Goal: Transaction & Acquisition: Purchase product/service

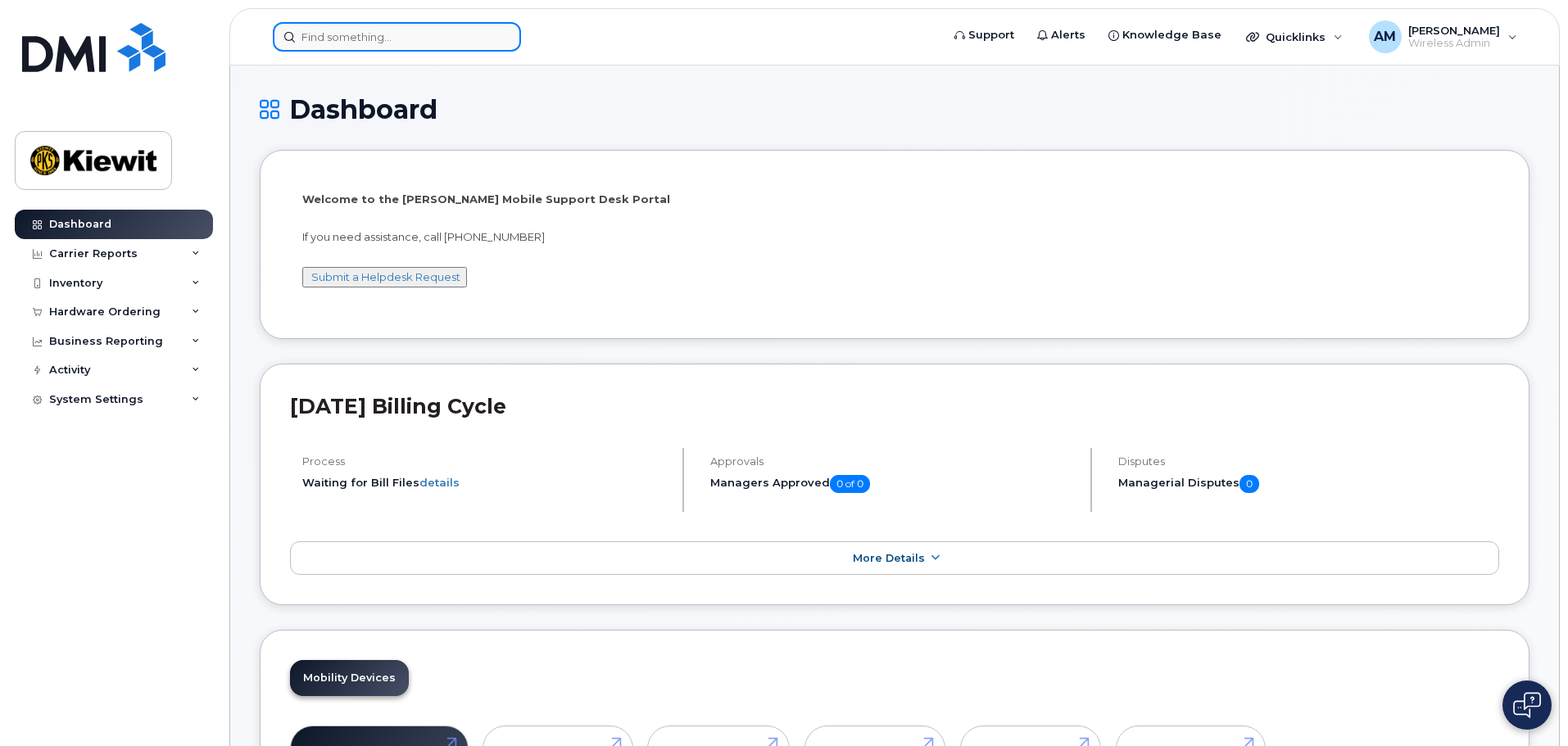
click at [325, 32] on input at bounding box center [396, 37] width 249 height 29
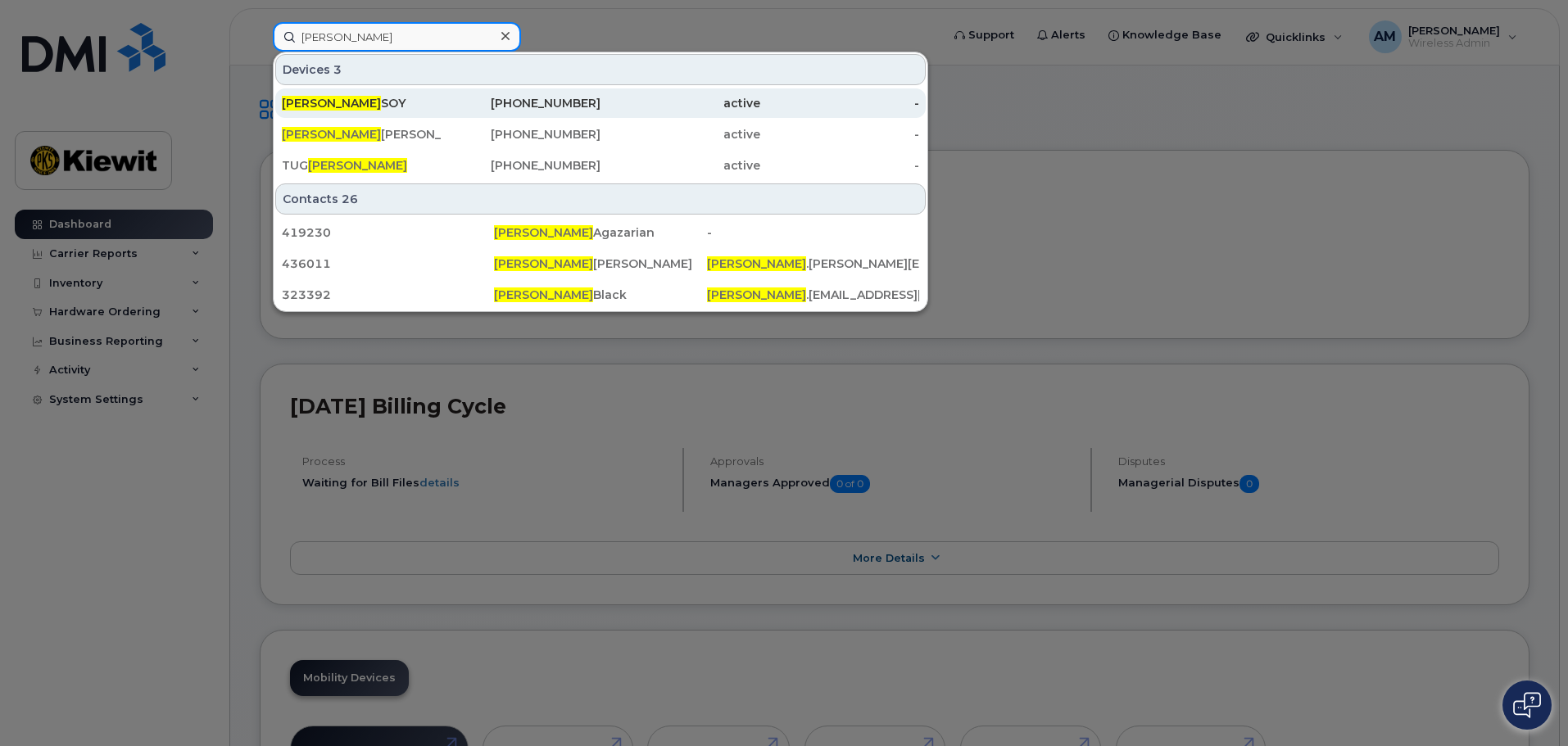
type input "carolyn"
click at [441, 91] on div "CAROLYN SOY" at bounding box center [521, 103] width 160 height 29
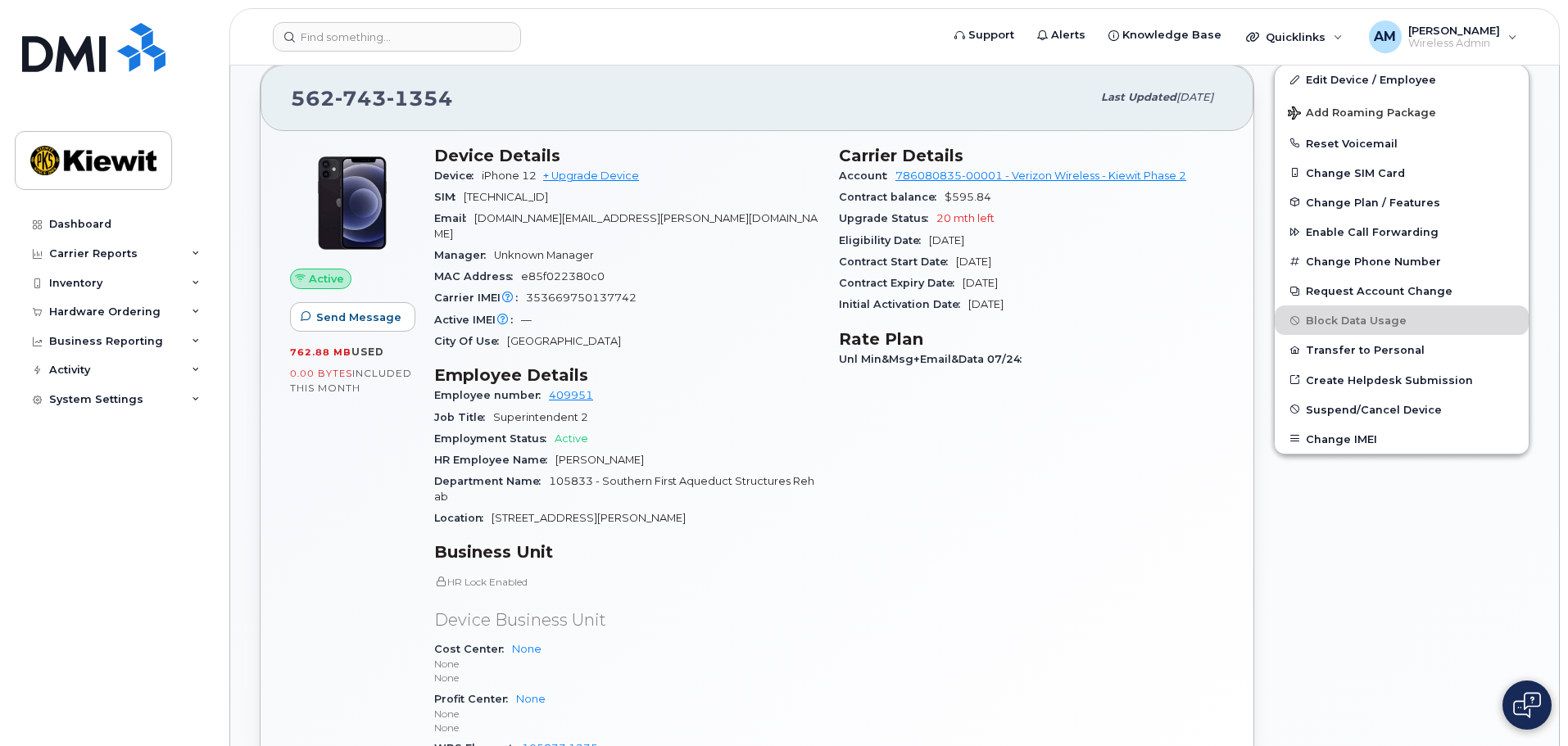
scroll to position [319, 0]
click at [386, 99] on span "1354" at bounding box center [419, 99] width 66 height 25
copy span "562 743 1354"
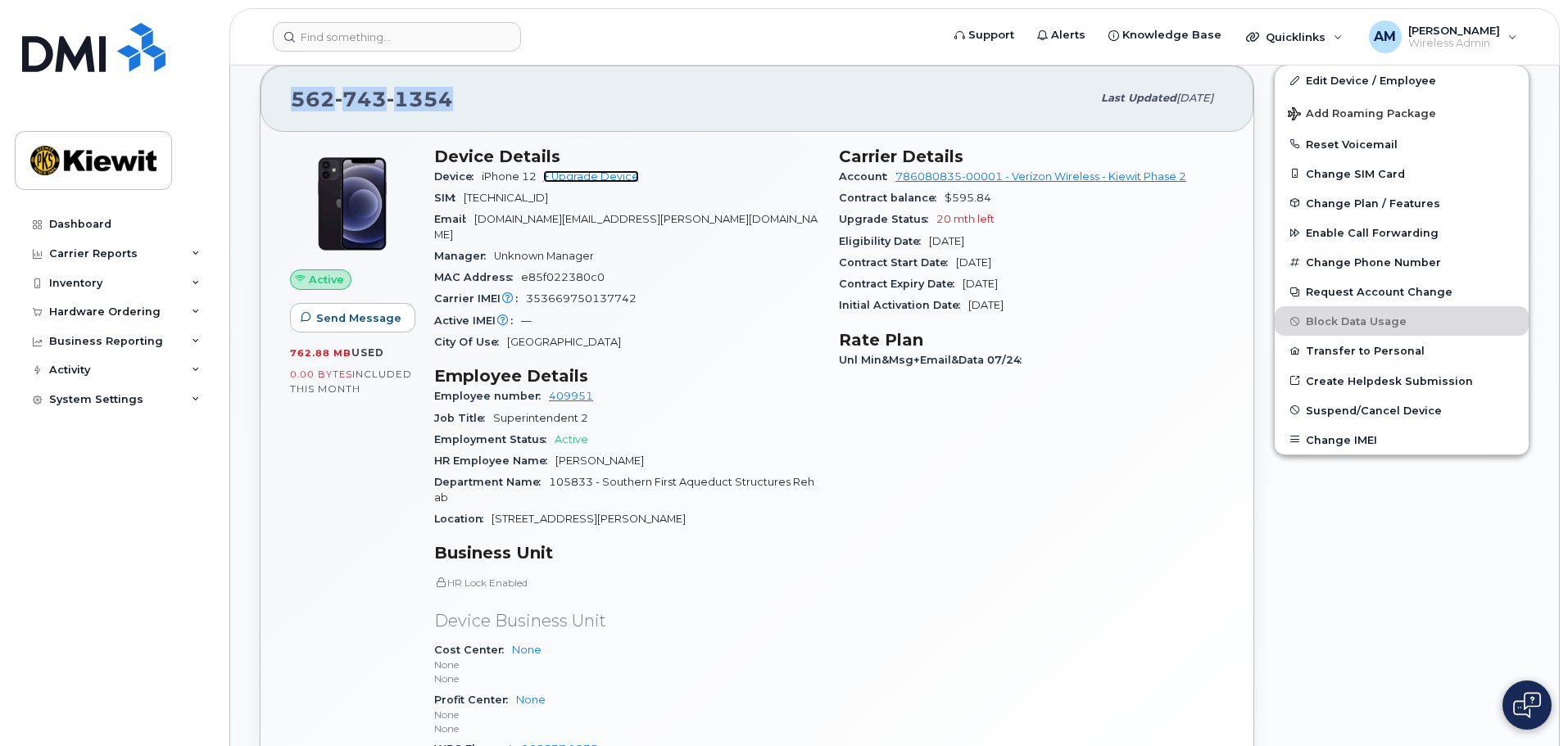
click at [613, 173] on link "+ Upgrade Device" at bounding box center [591, 176] width 95 height 12
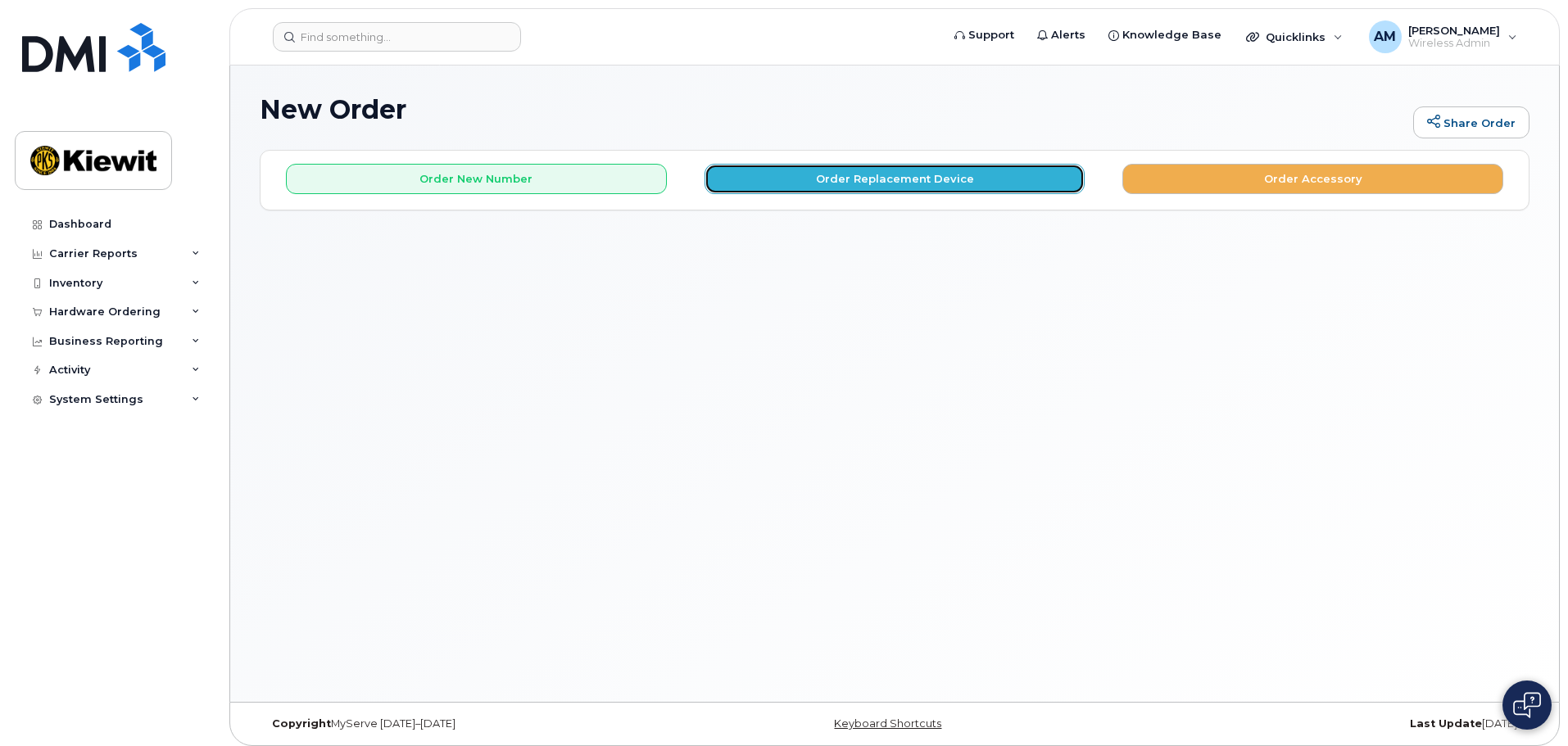
click at [743, 180] on button "Order Replacement Device" at bounding box center [895, 179] width 381 height 30
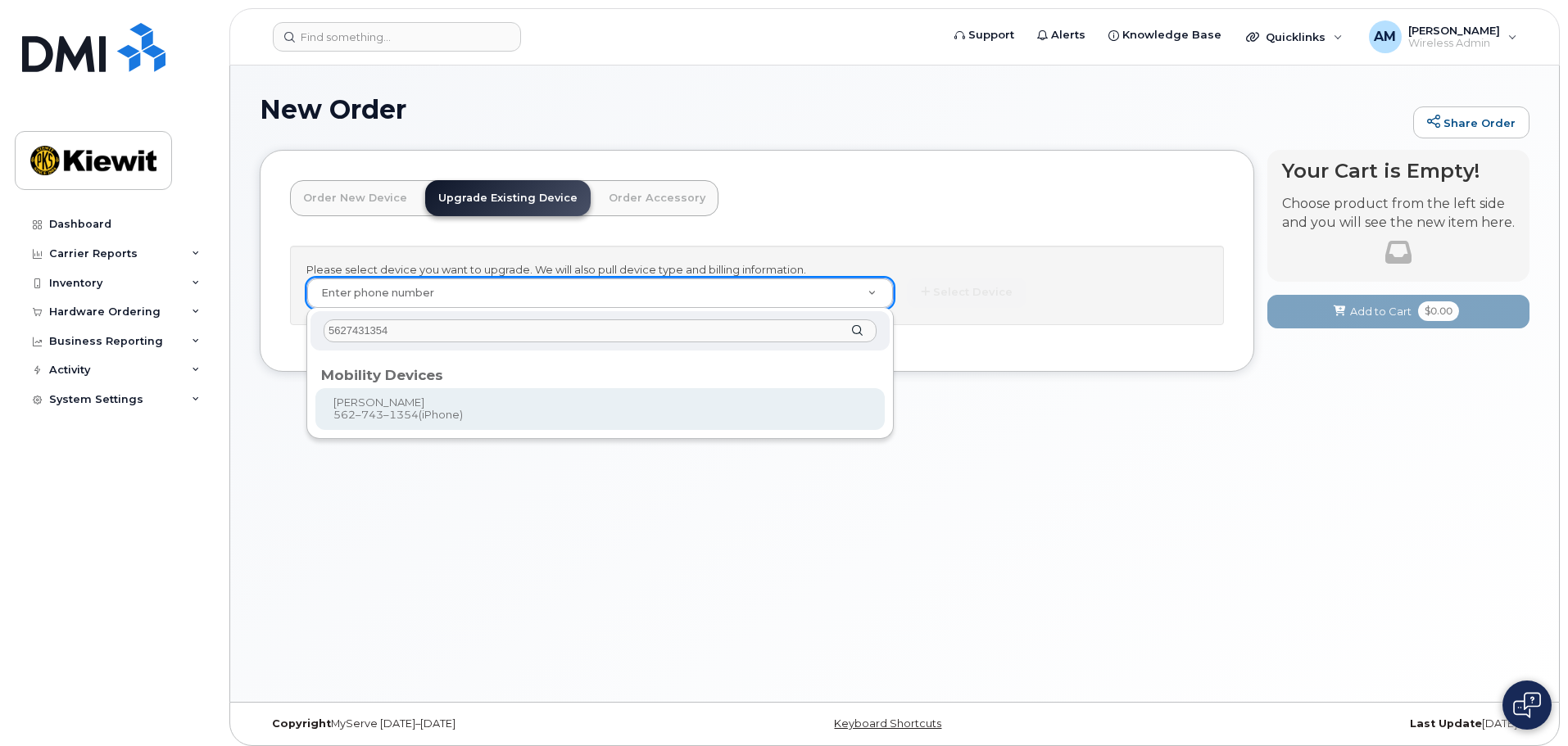
type input "5627431354"
type input "1169889"
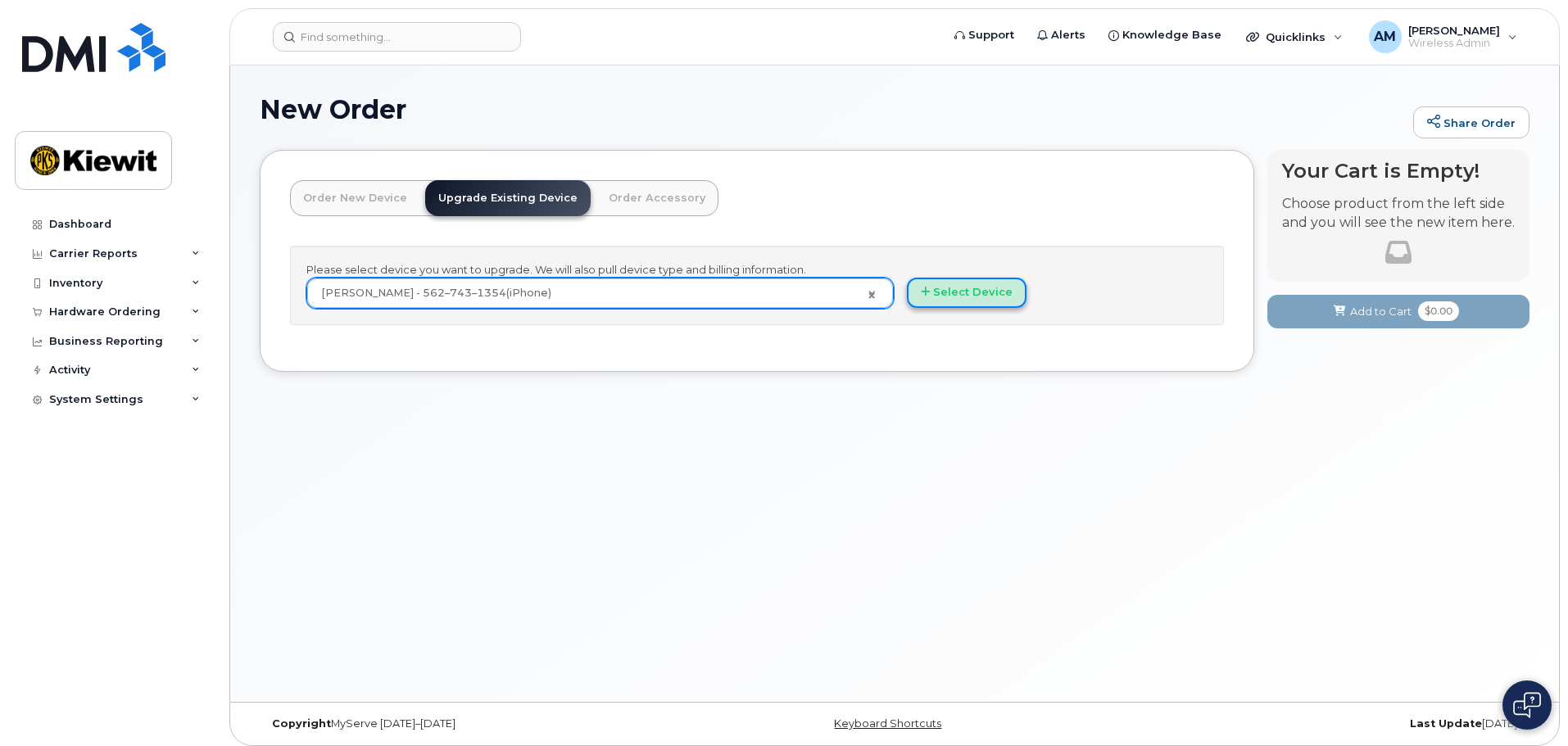
click at [925, 299] on button "Select Device" at bounding box center [966, 293] width 119 height 30
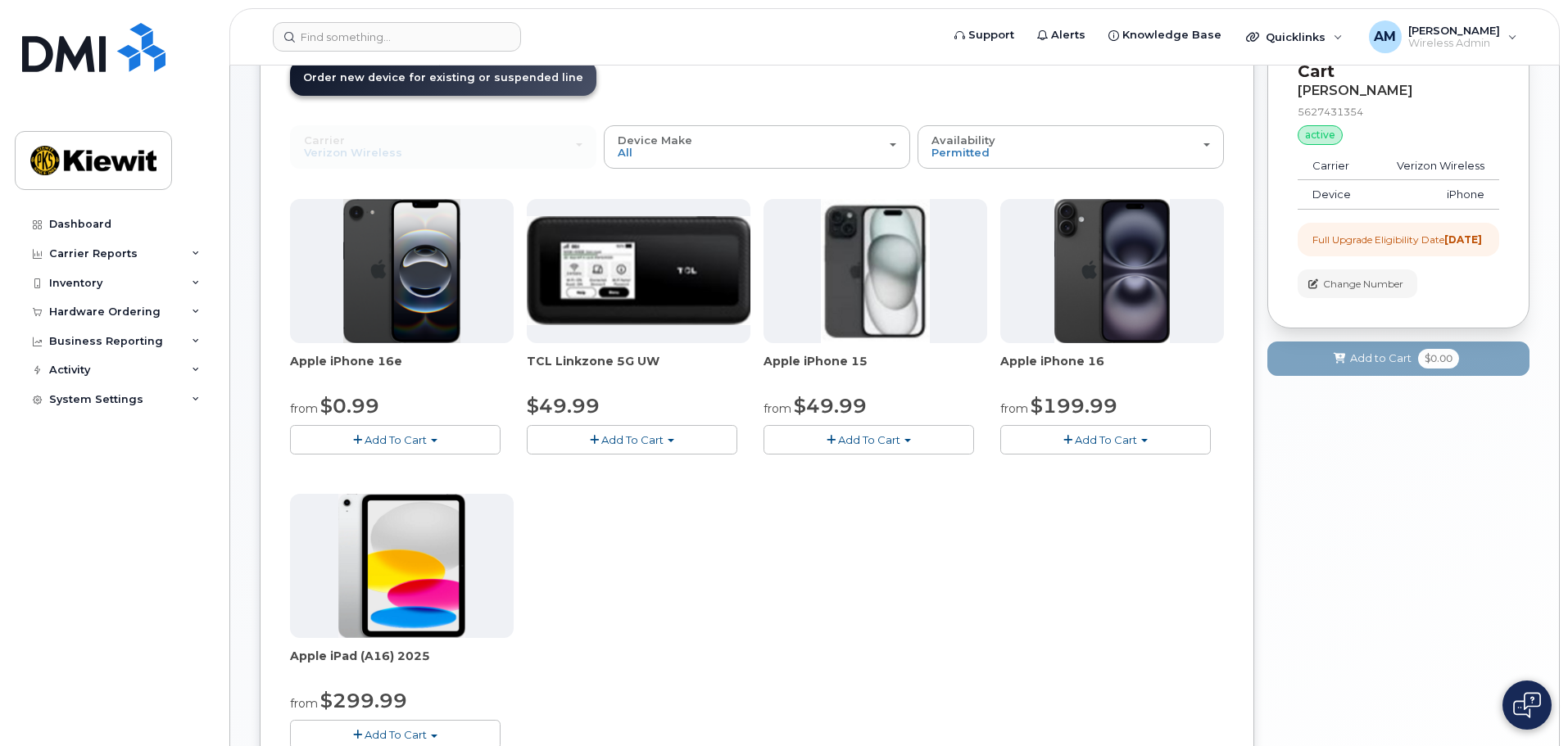
scroll to position [121, 0]
click at [839, 441] on span "Add To Cart" at bounding box center [869, 439] width 62 height 13
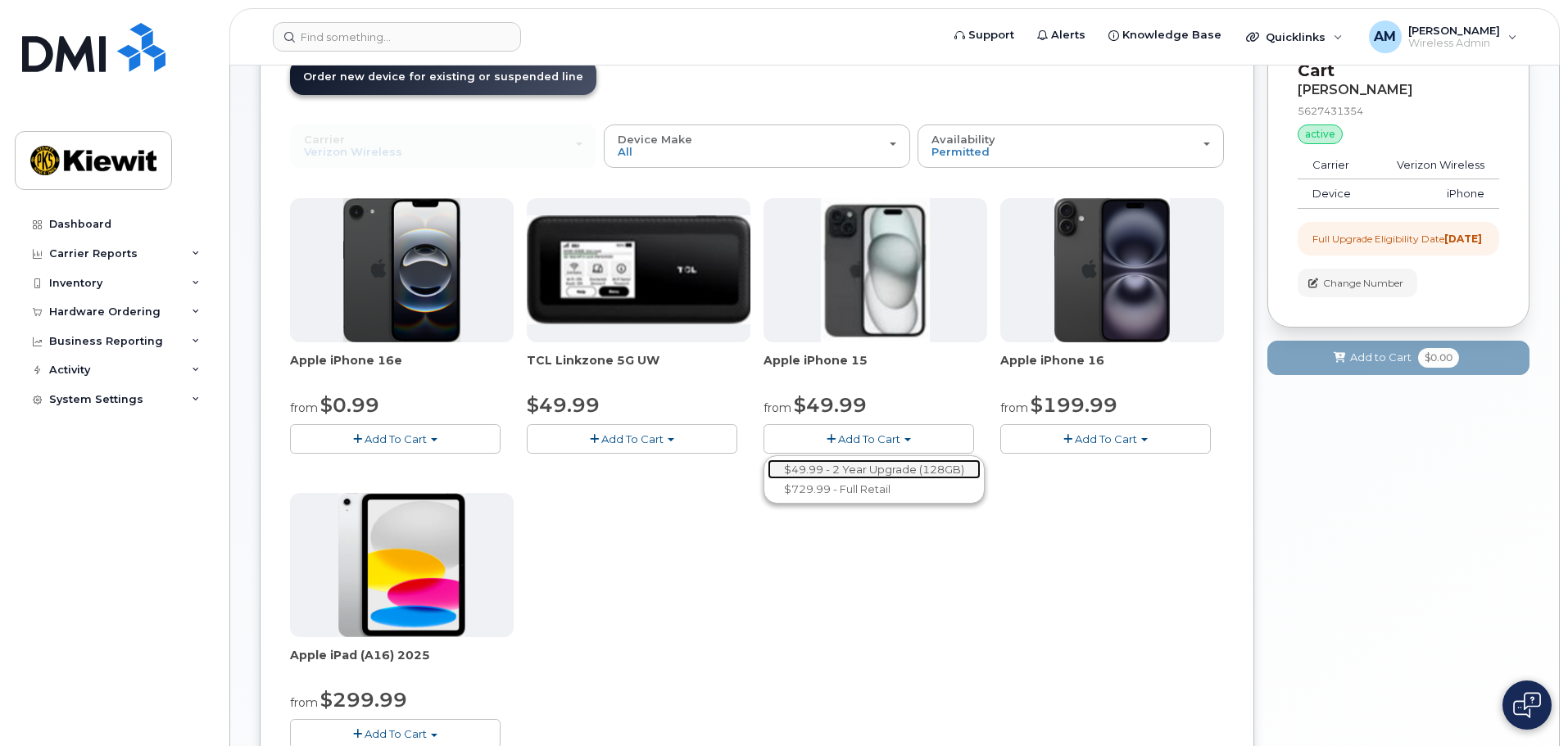
click at [888, 472] on link "$49.99 - 2 Year Upgrade (128GB)" at bounding box center [874, 470] width 213 height 20
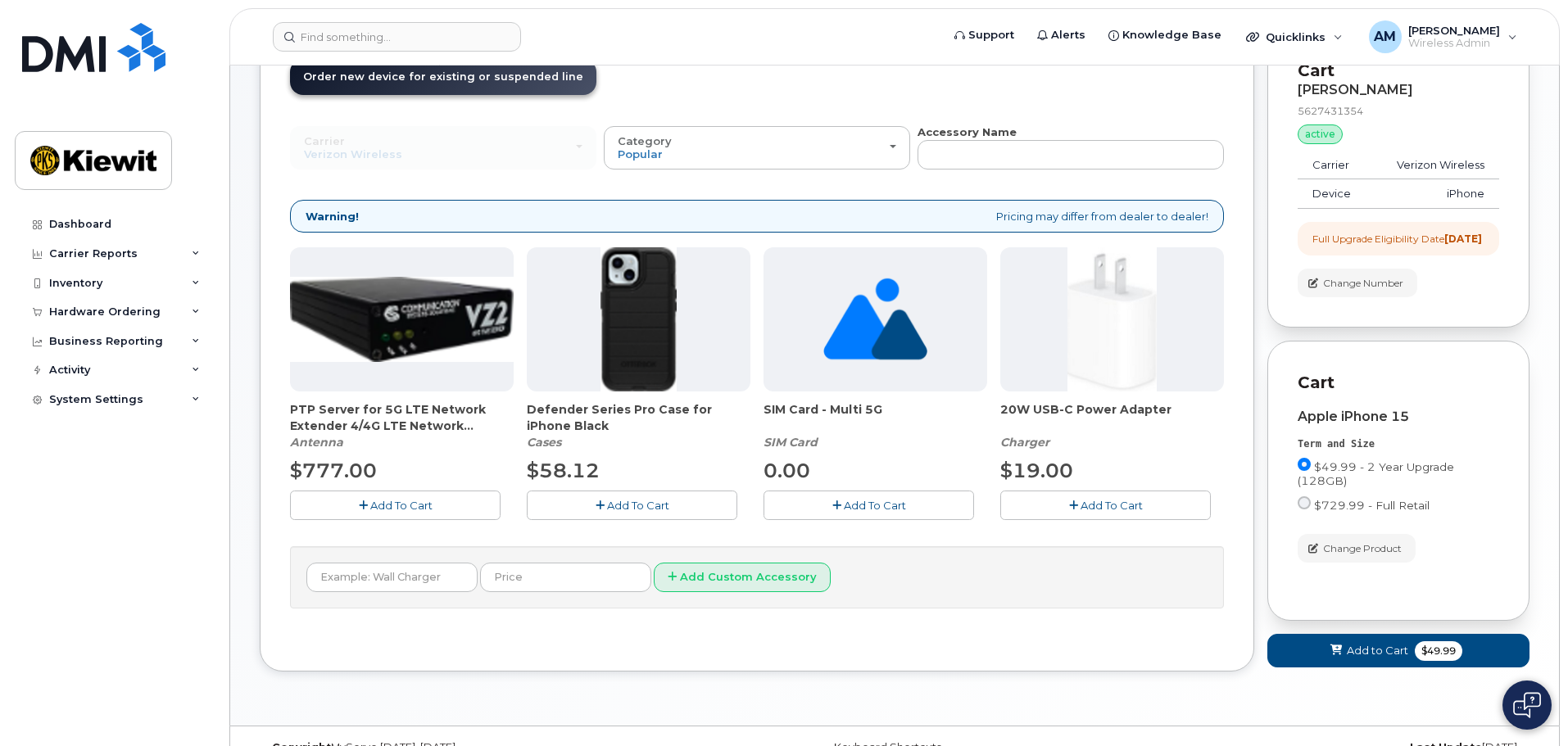
scroll to position [167, 0]
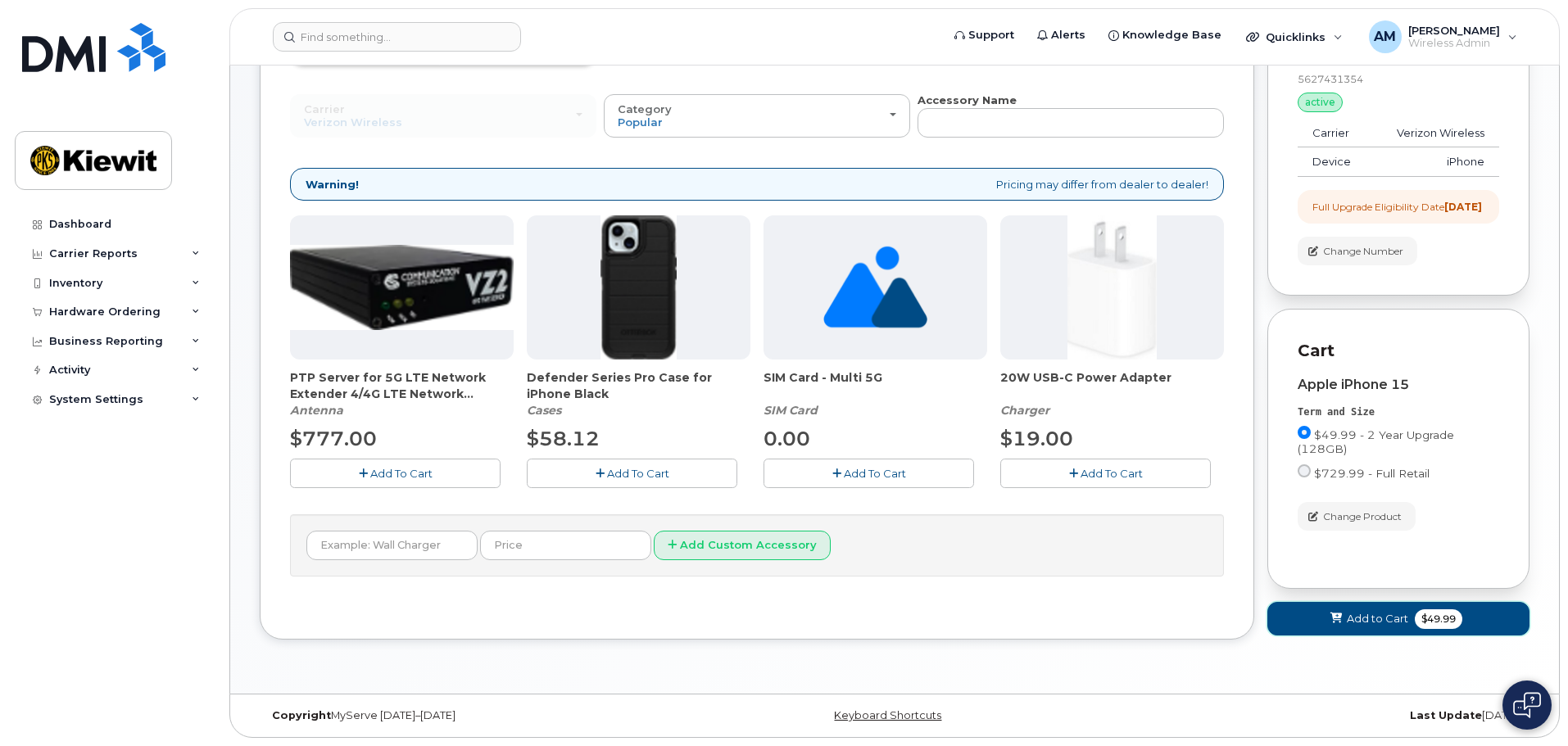
click at [1359, 613] on span "Add to Cart" at bounding box center [1377, 618] width 61 height 16
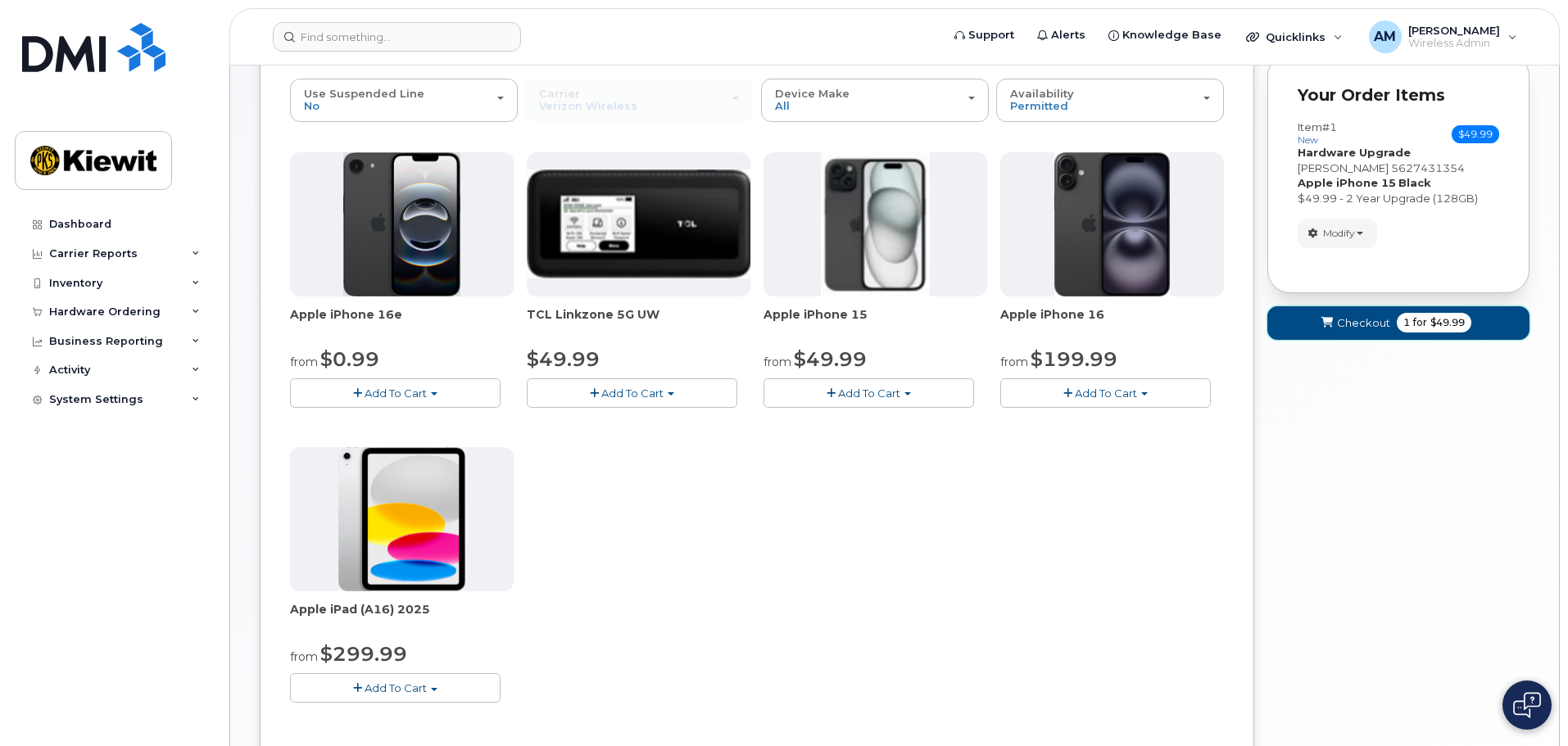
click at [1396, 322] on span "1 for $49.99" at bounding box center [1433, 322] width 74 height 19
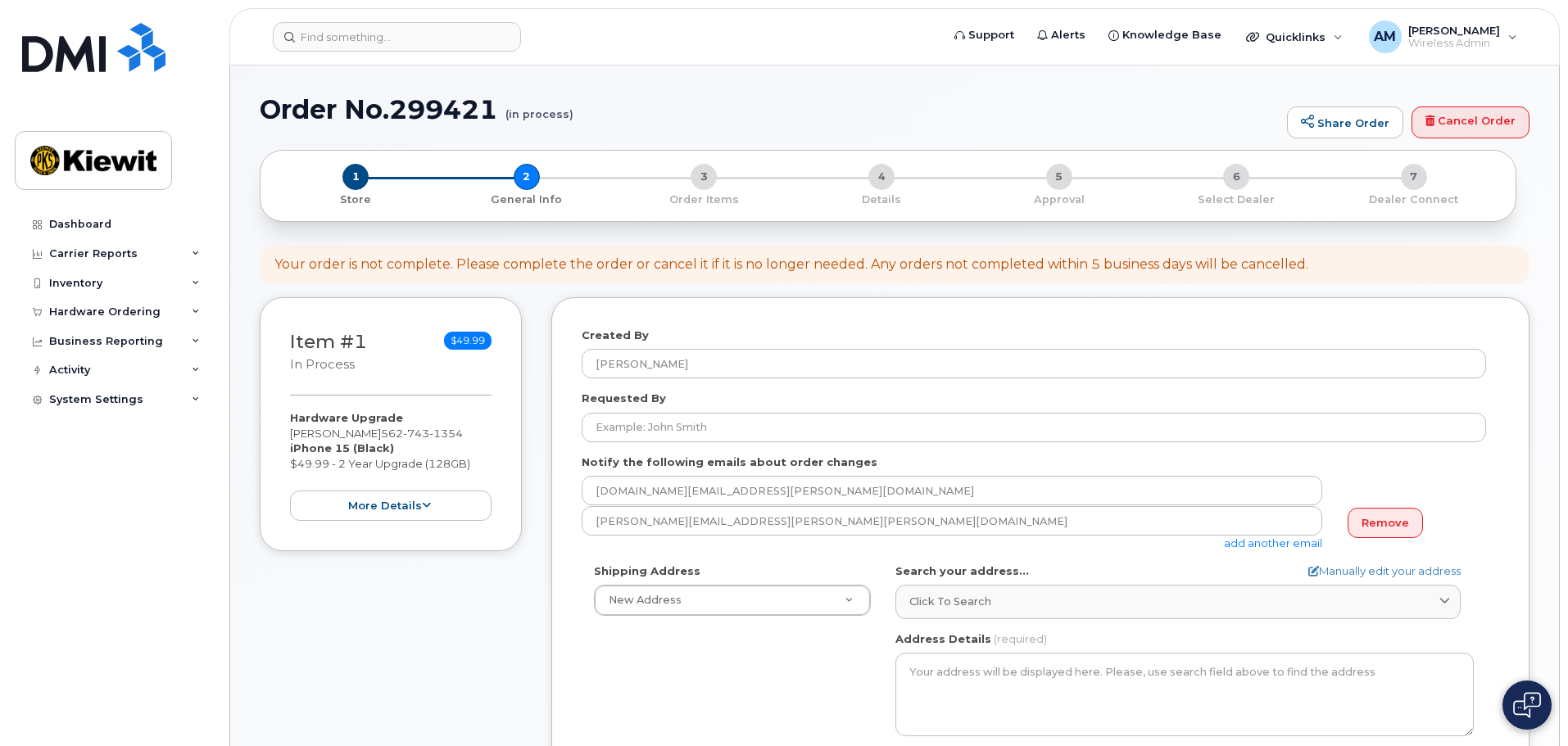
select select
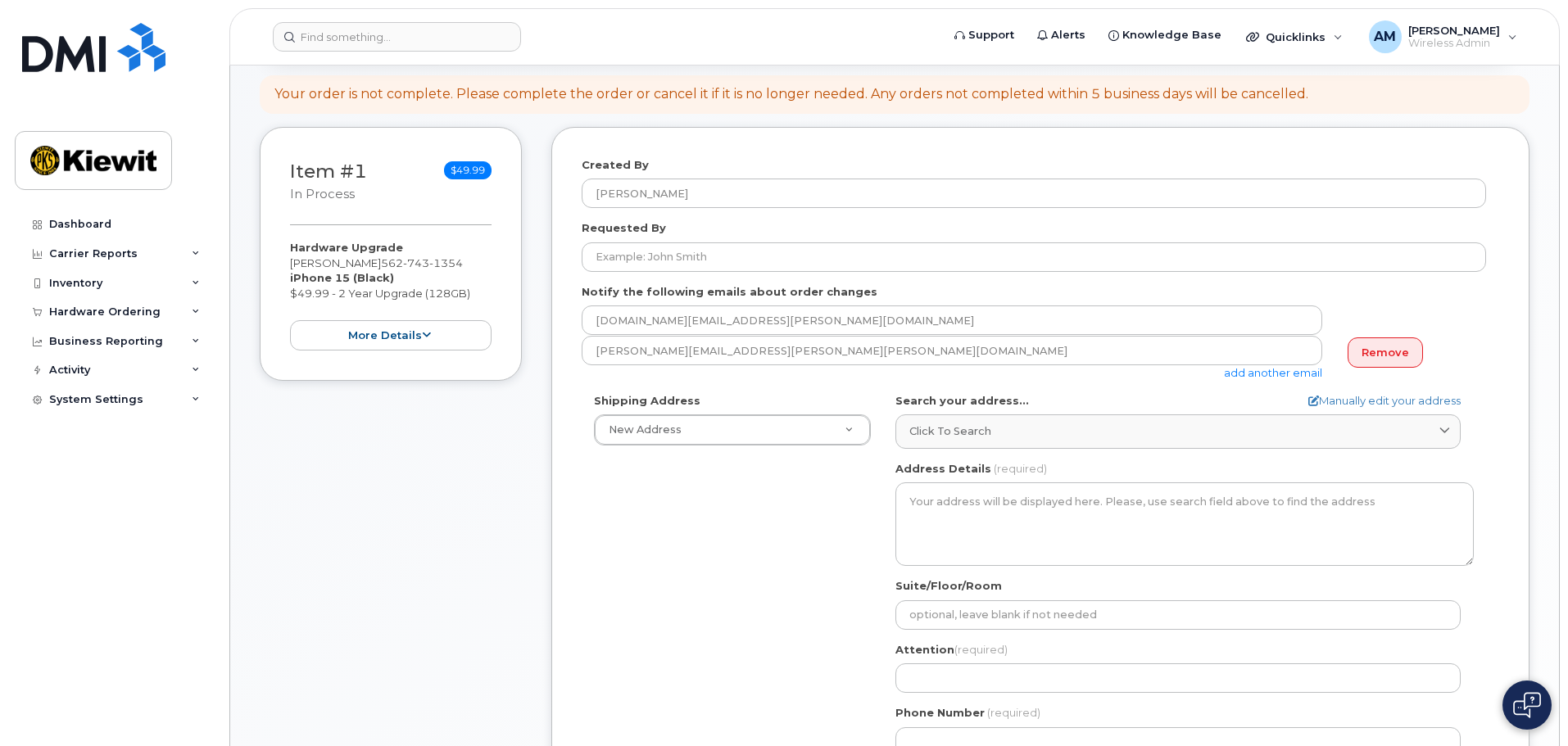
scroll to position [203, 0]
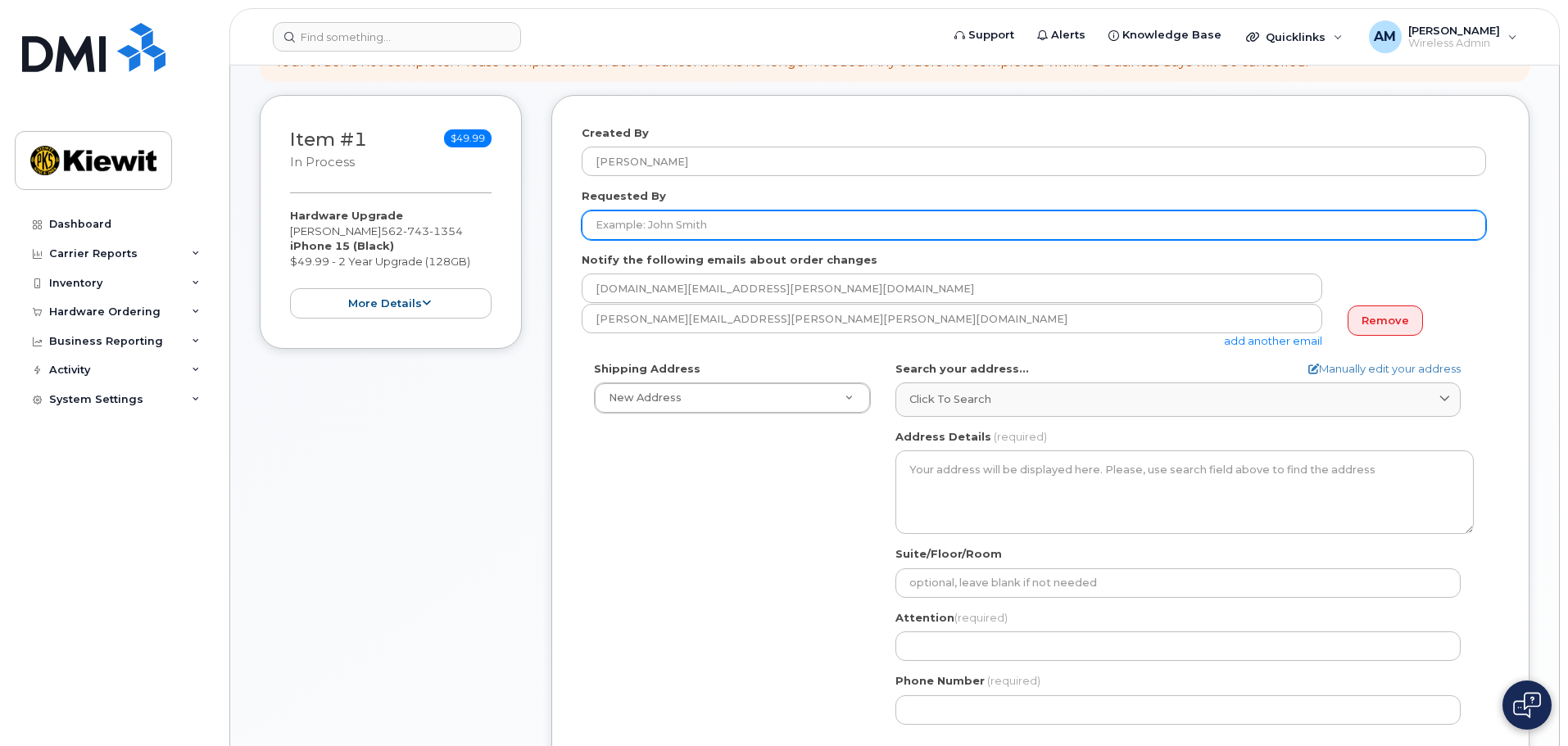
click at [803, 226] on input "Requested By" at bounding box center [1034, 225] width 905 height 29
click at [663, 222] on input "Requested By" at bounding box center [1034, 225] width 905 height 29
type input "Carolyn Soy"
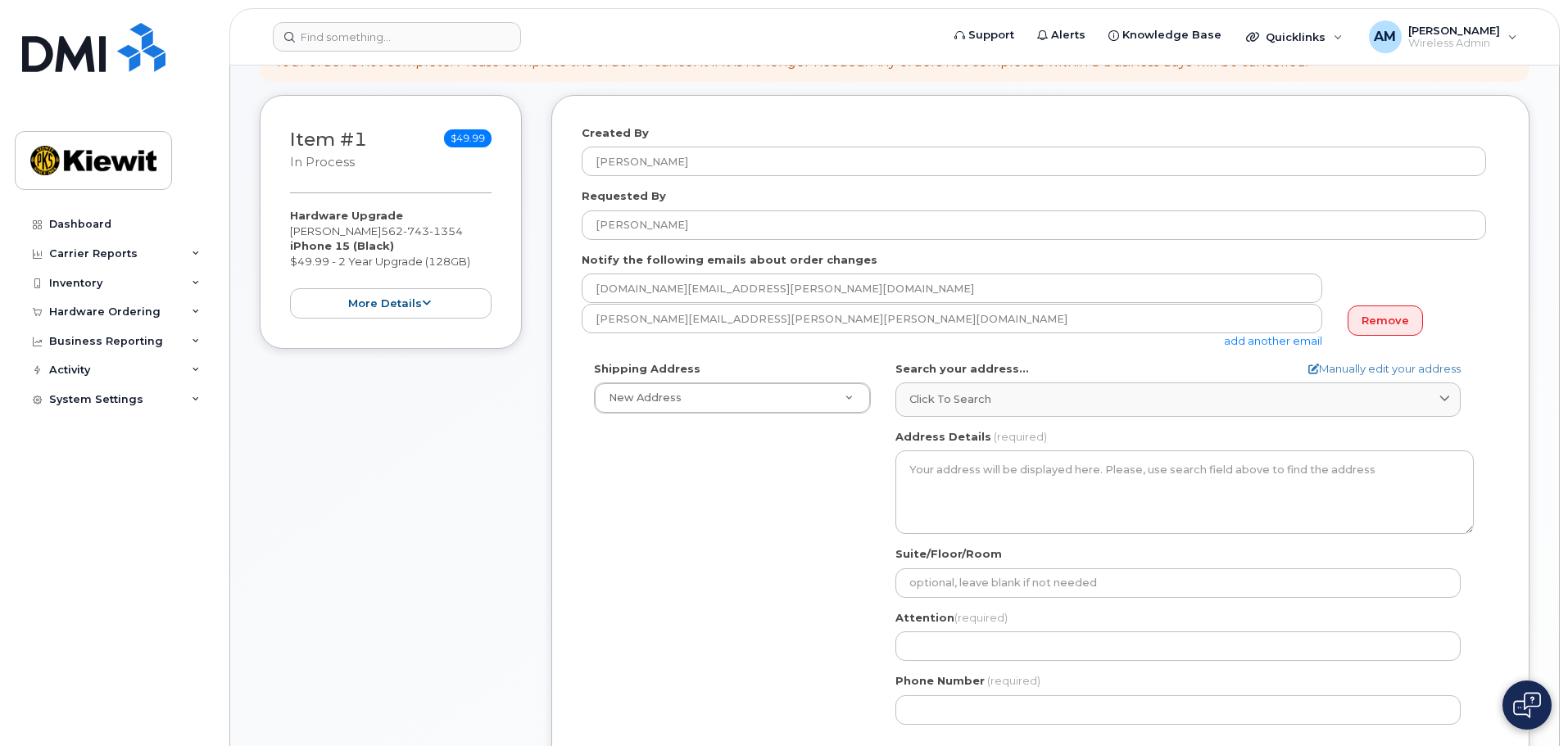
click at [777, 540] on div "Shipping Address New Address New Address 2100 E Route 66 Ste 200 13985 Stowe Dr…" at bounding box center [1034, 550] width 905 height 376
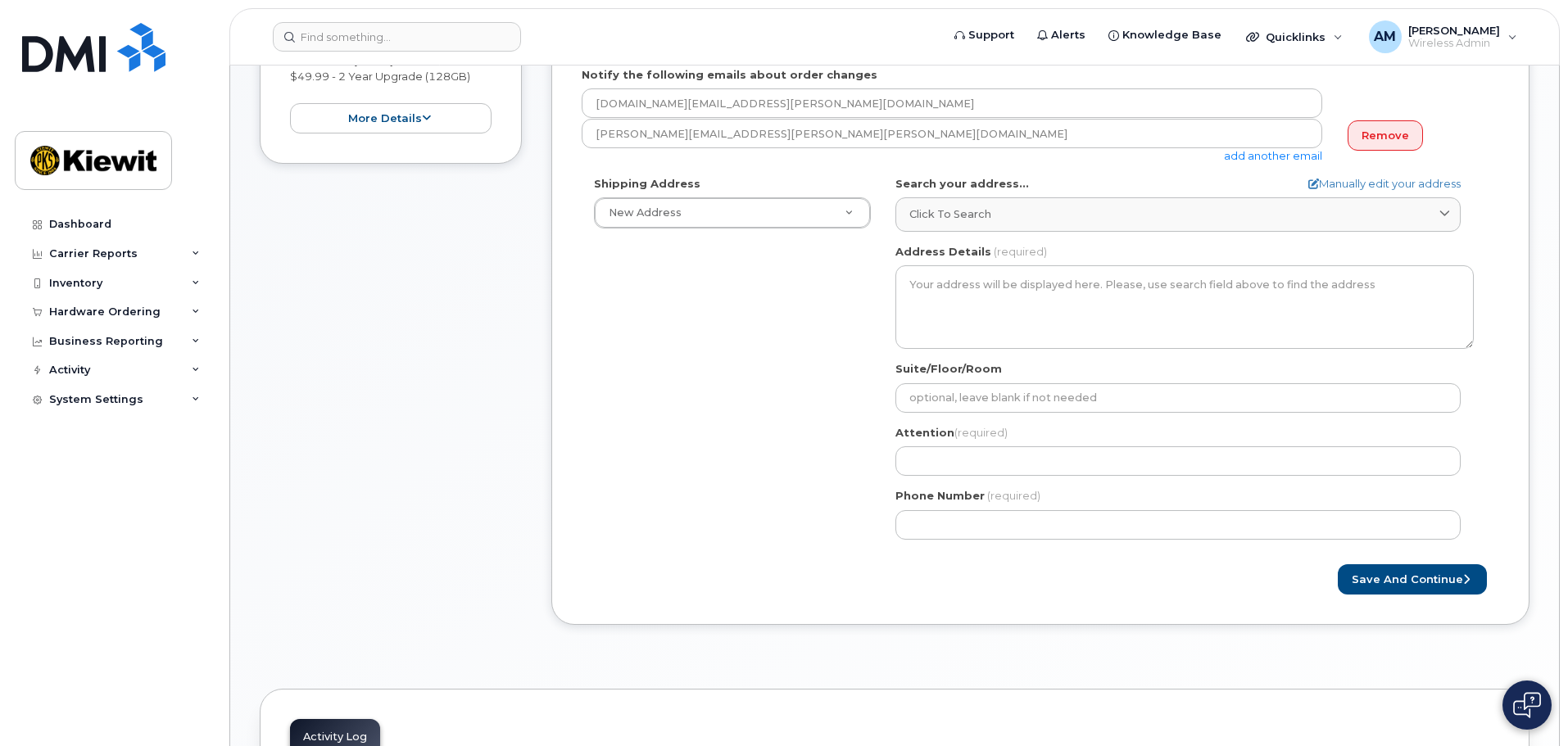
scroll to position [384, 0]
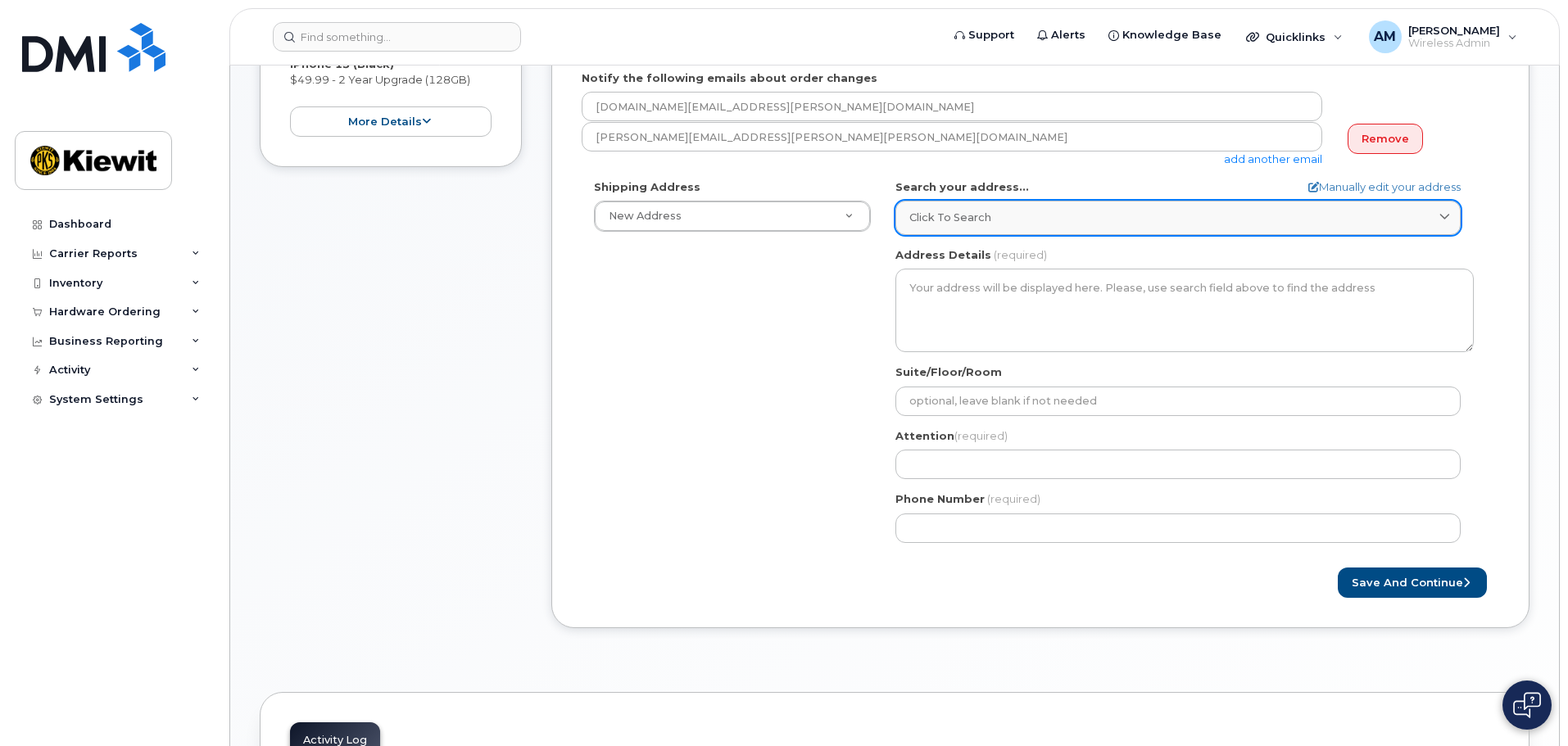
click at [1017, 220] on div "Click to search" at bounding box center [1178, 217] width 538 height 16
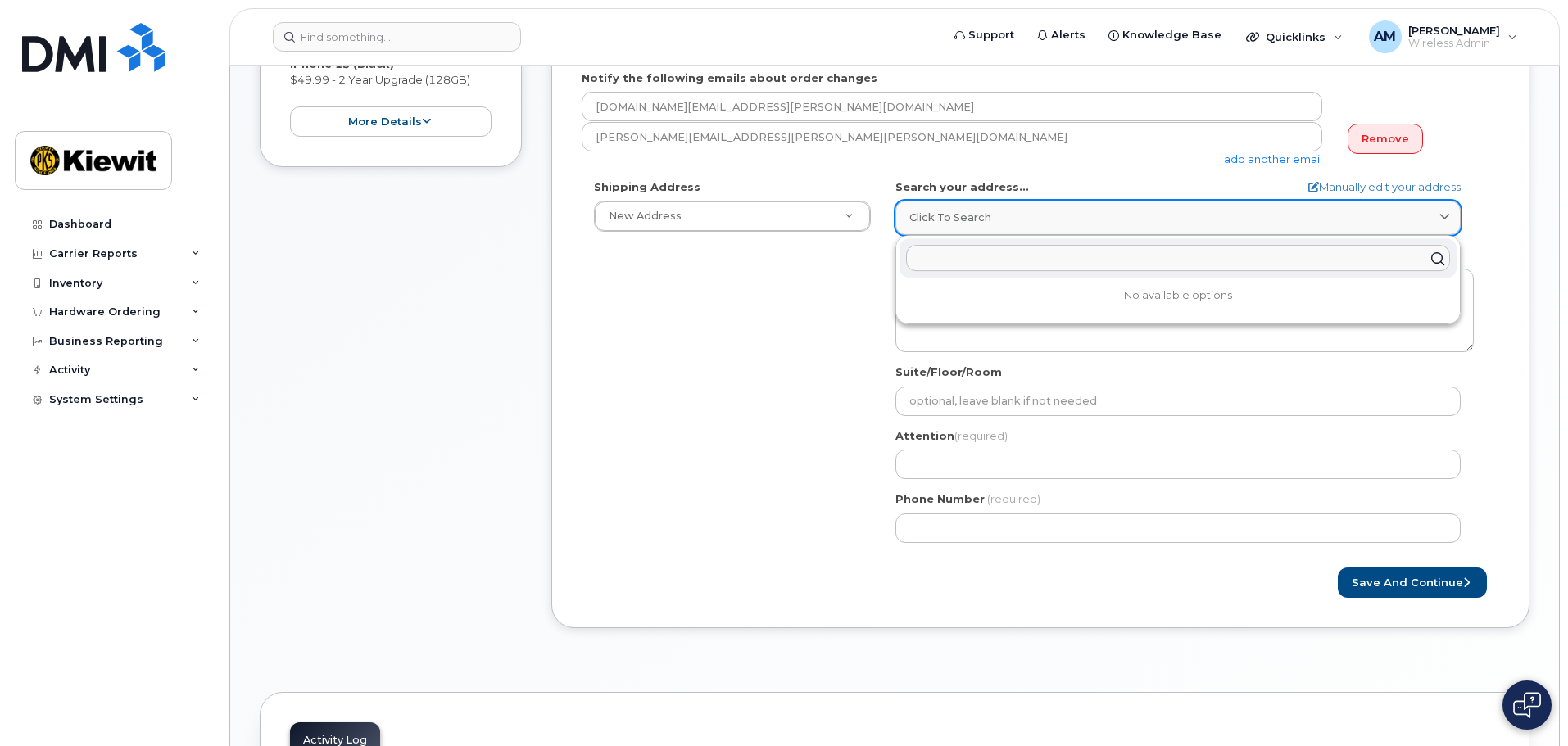
paste input "13985 Stowe Dr Poway, CA 92064"
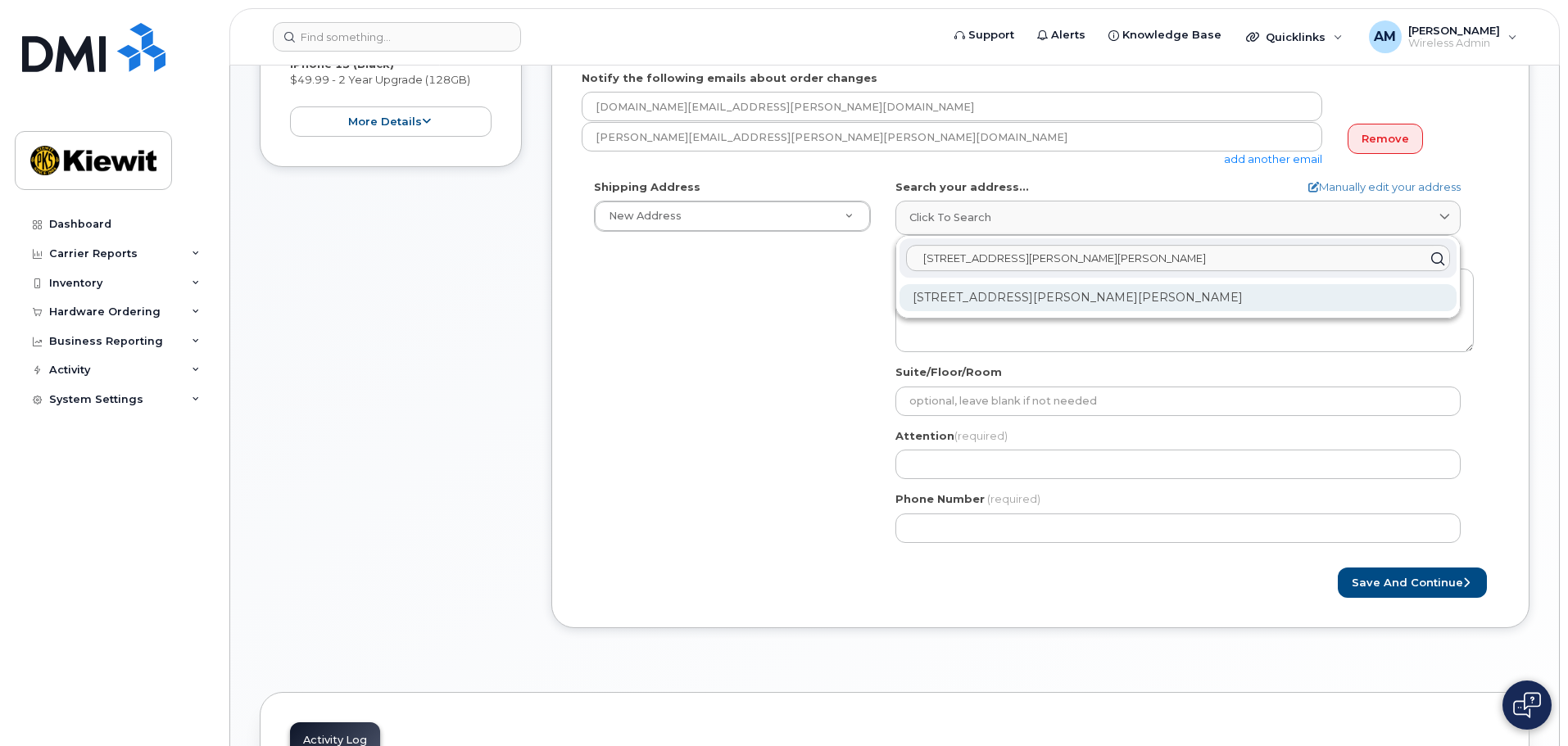
type input "13985 Stowe Dr Poway, CA 92064"
click at [1019, 296] on div "13985 Stowe Dr Poway CA 92064-6887" at bounding box center [1177, 297] width 557 height 27
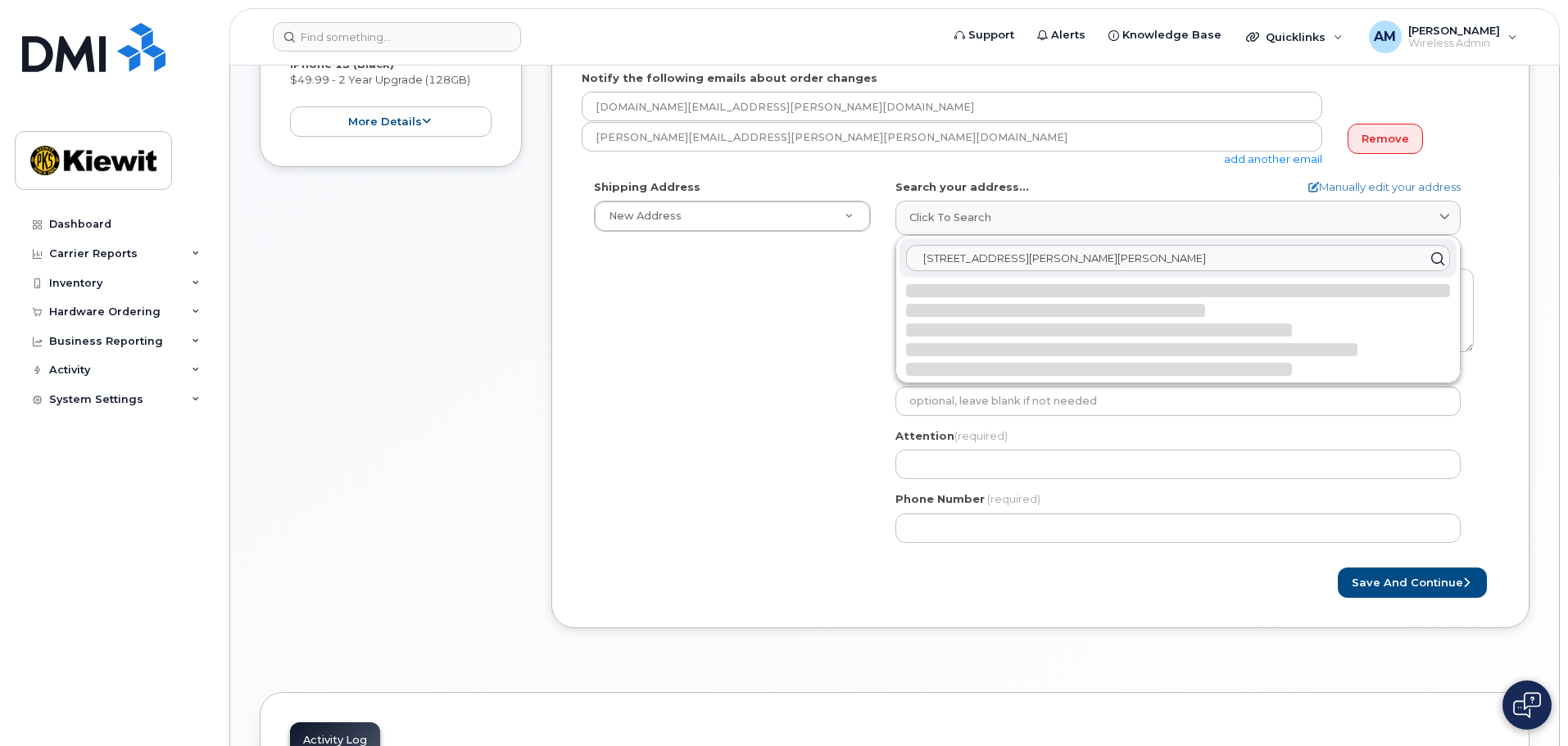
select select
type textarea "13985 Stowe Dr POWAY CA 92064-6887 UNITED STATES"
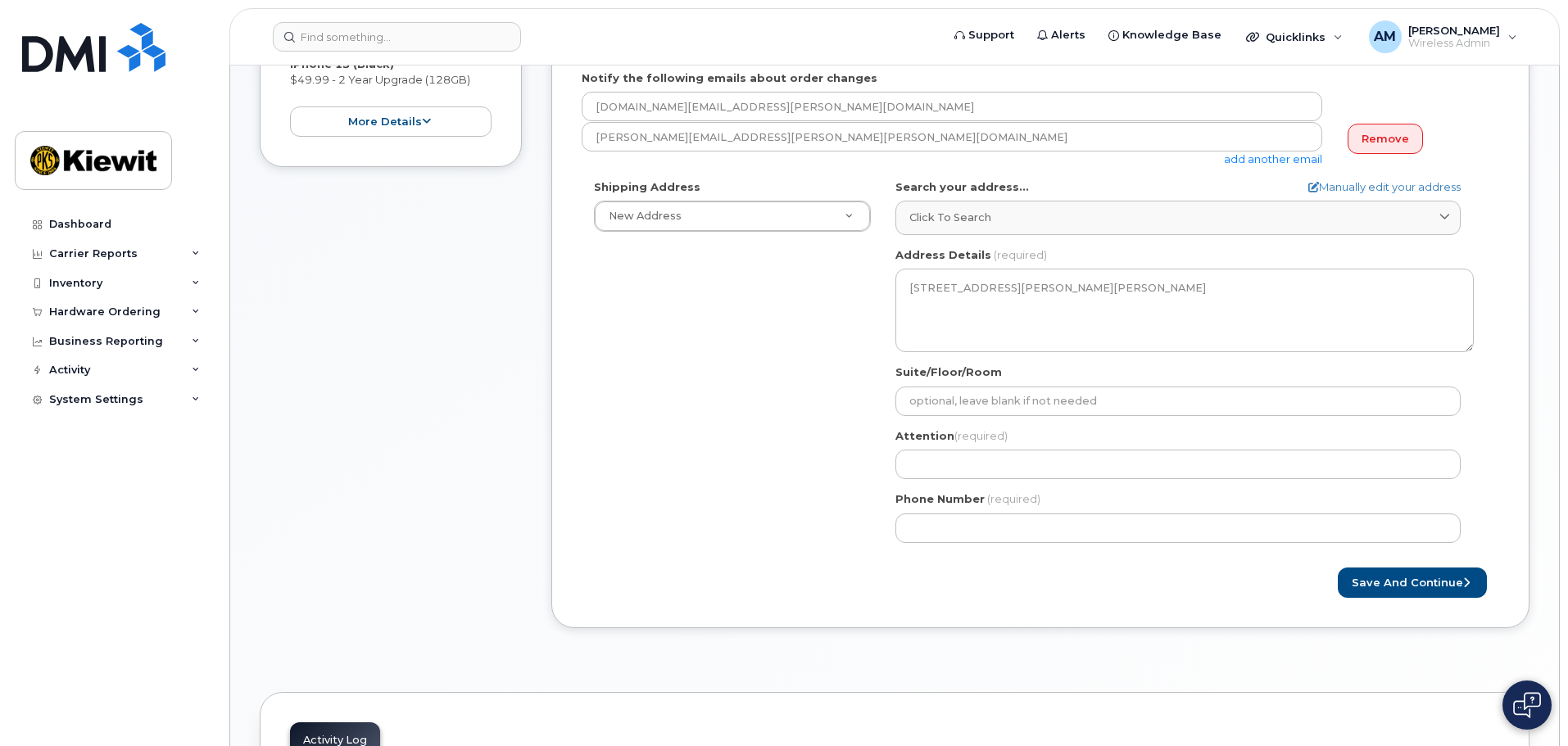
click at [801, 356] on div "Shipping Address New Address New Address 2100 E Route 66 Ste 200 13985 Stowe Dr…" at bounding box center [1034, 368] width 905 height 376
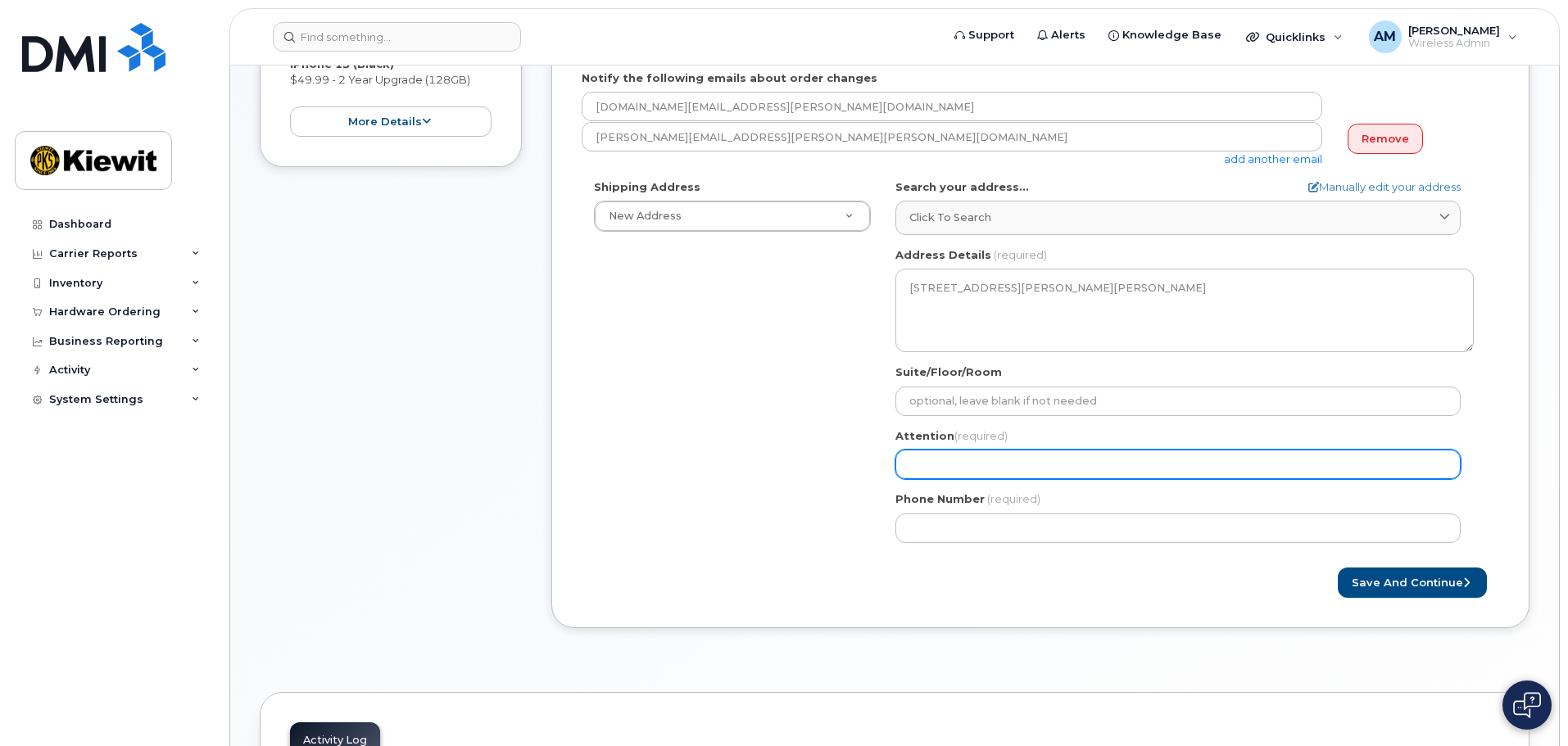
click at [998, 459] on input "Attention (required)" at bounding box center [1178, 464] width 565 height 29
select select
type input "C"
click at [998, 459] on input "C" at bounding box center [1178, 464] width 565 height 29
select select
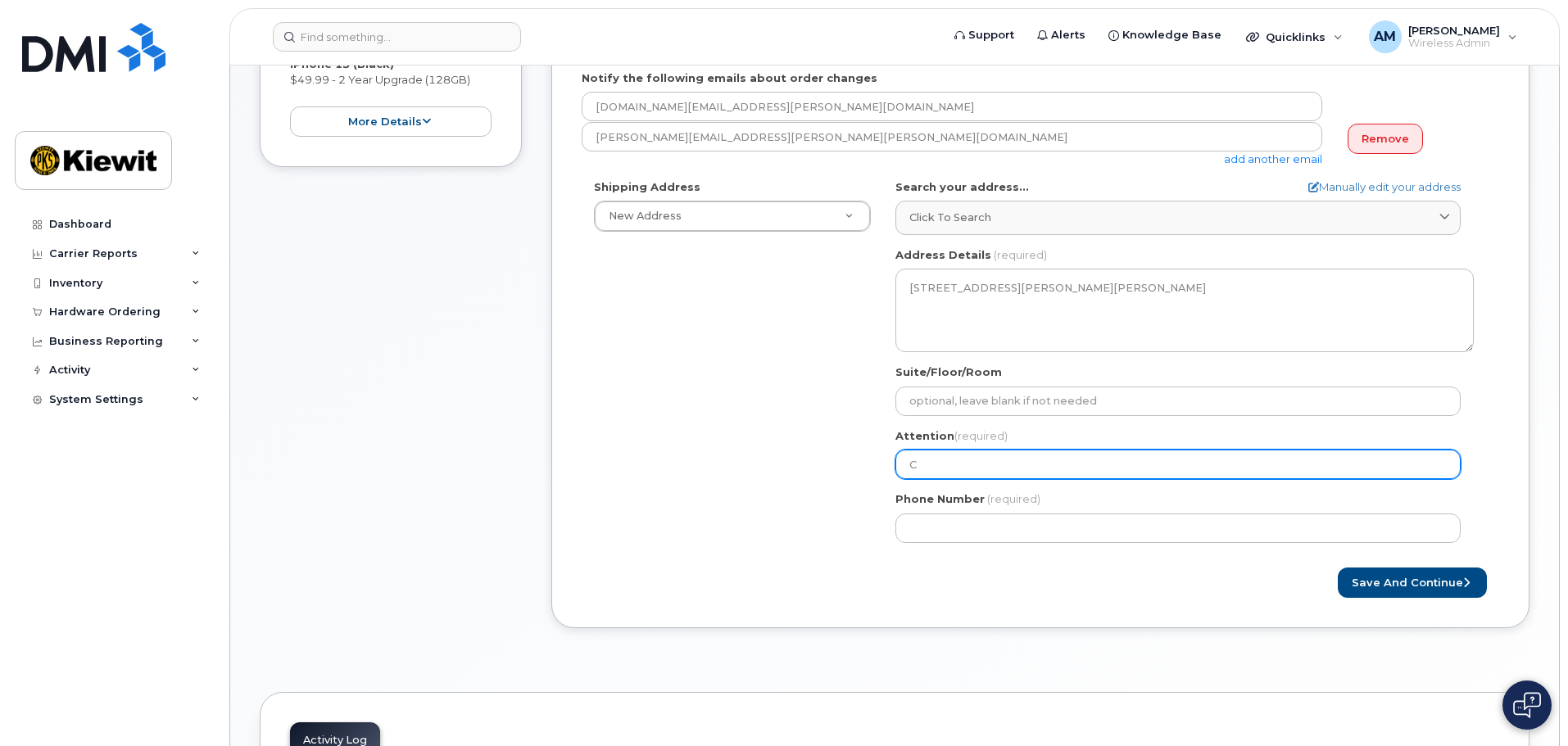
type input "Co"
select select
type input "Cor"
select select
type input "Co"
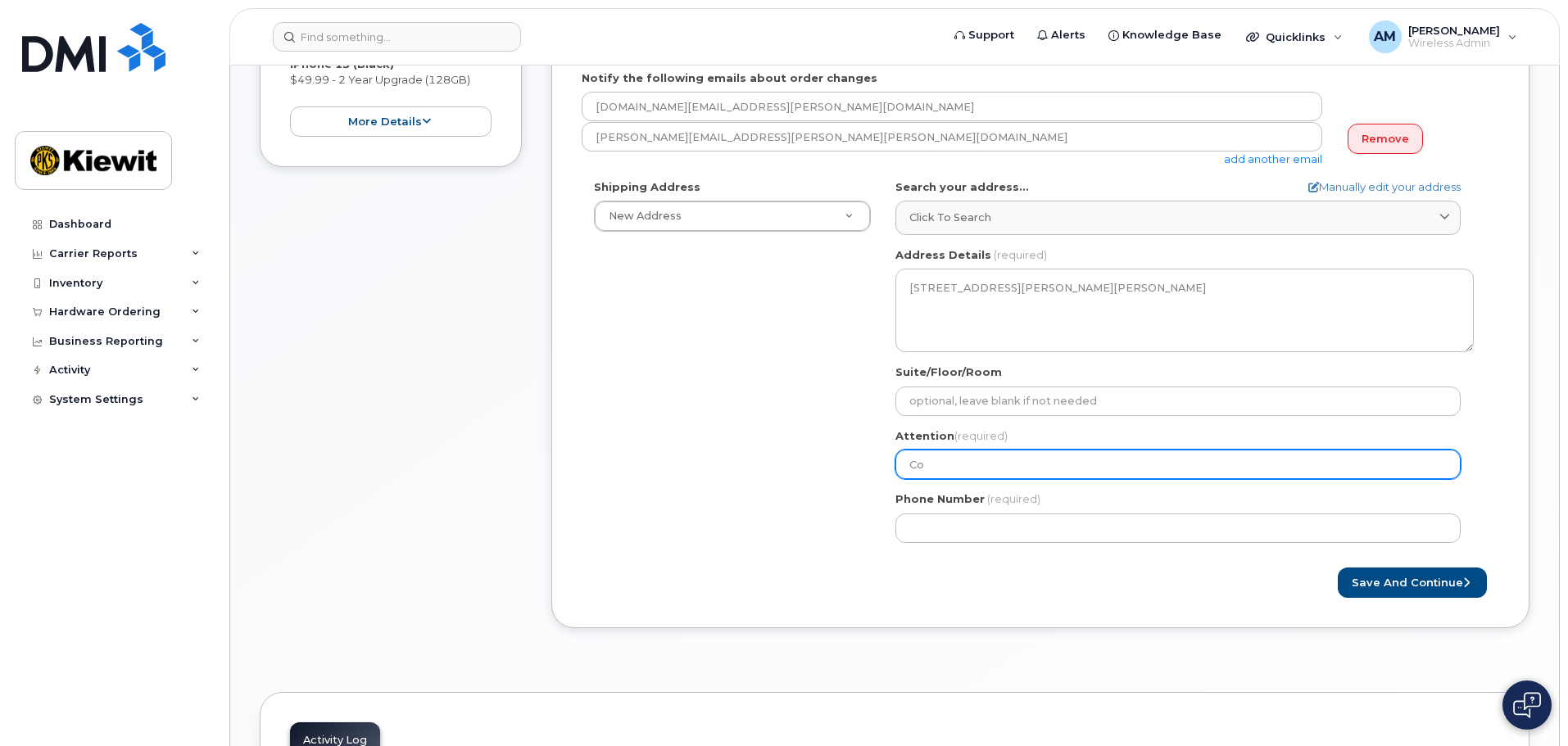
select select
type input "C"
select select
type input "Ca"
select select
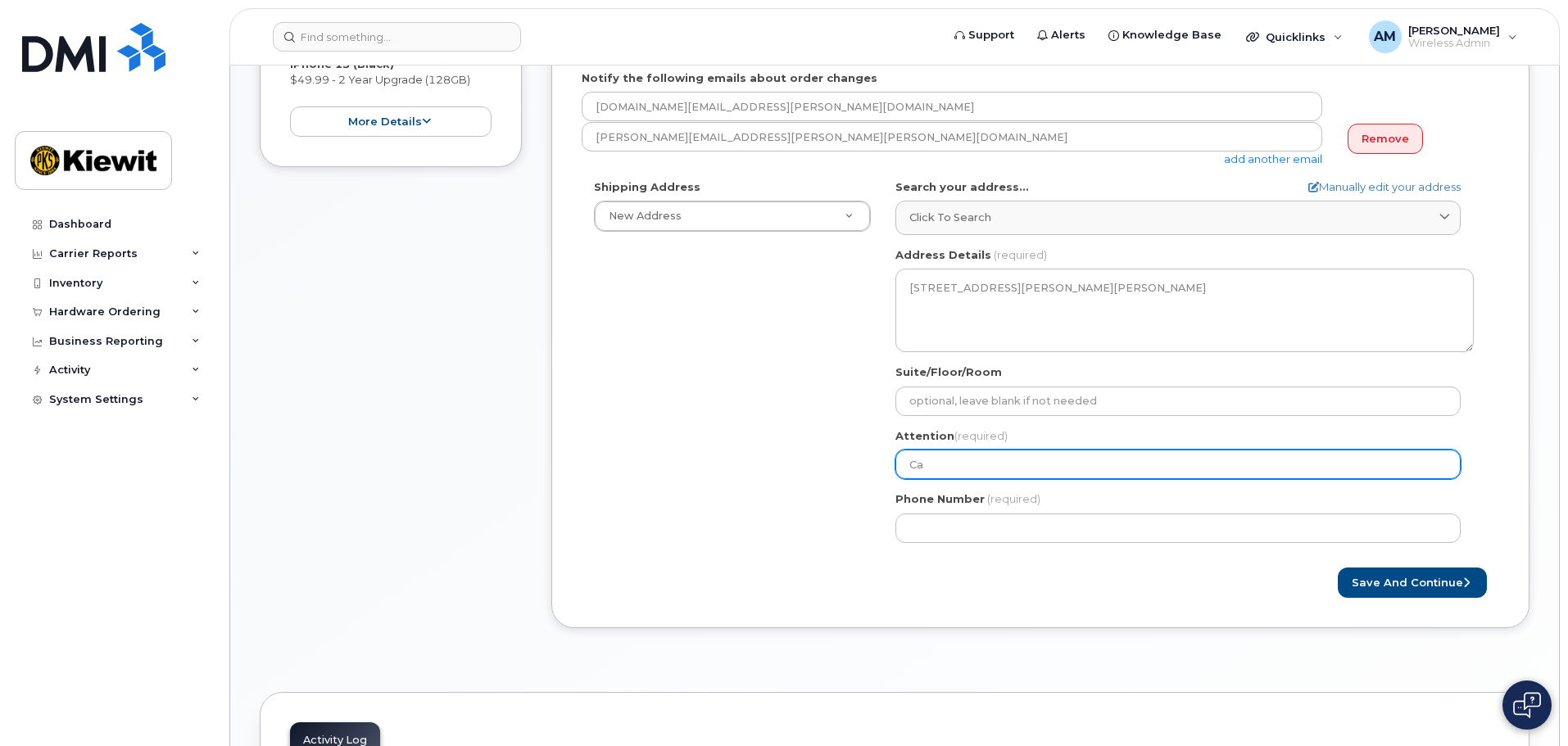
type input "Car"
select select
type input "Caro"
select select
type input "Carol"
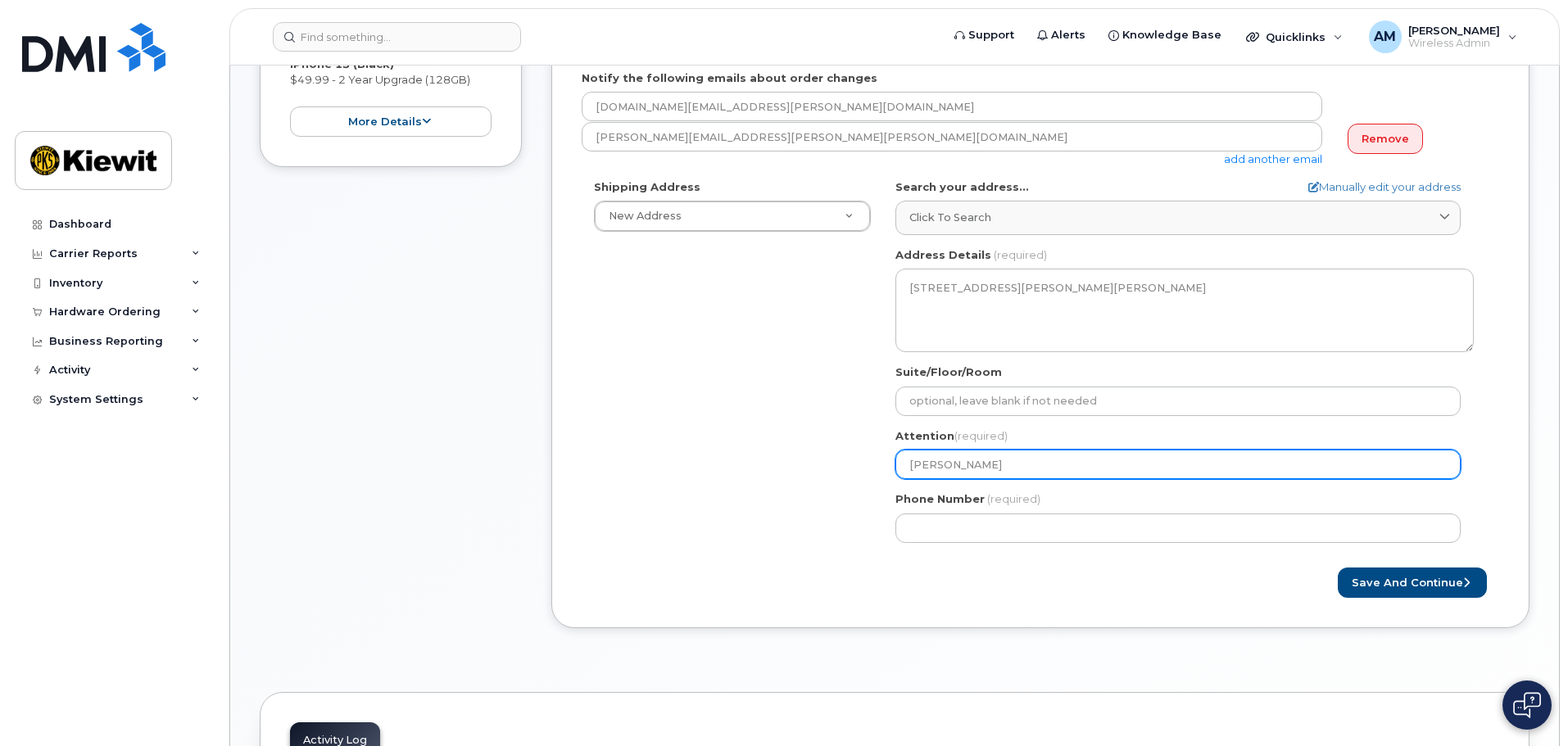
select select
type input "Caroly"
select select
type input "Carolyn"
select select
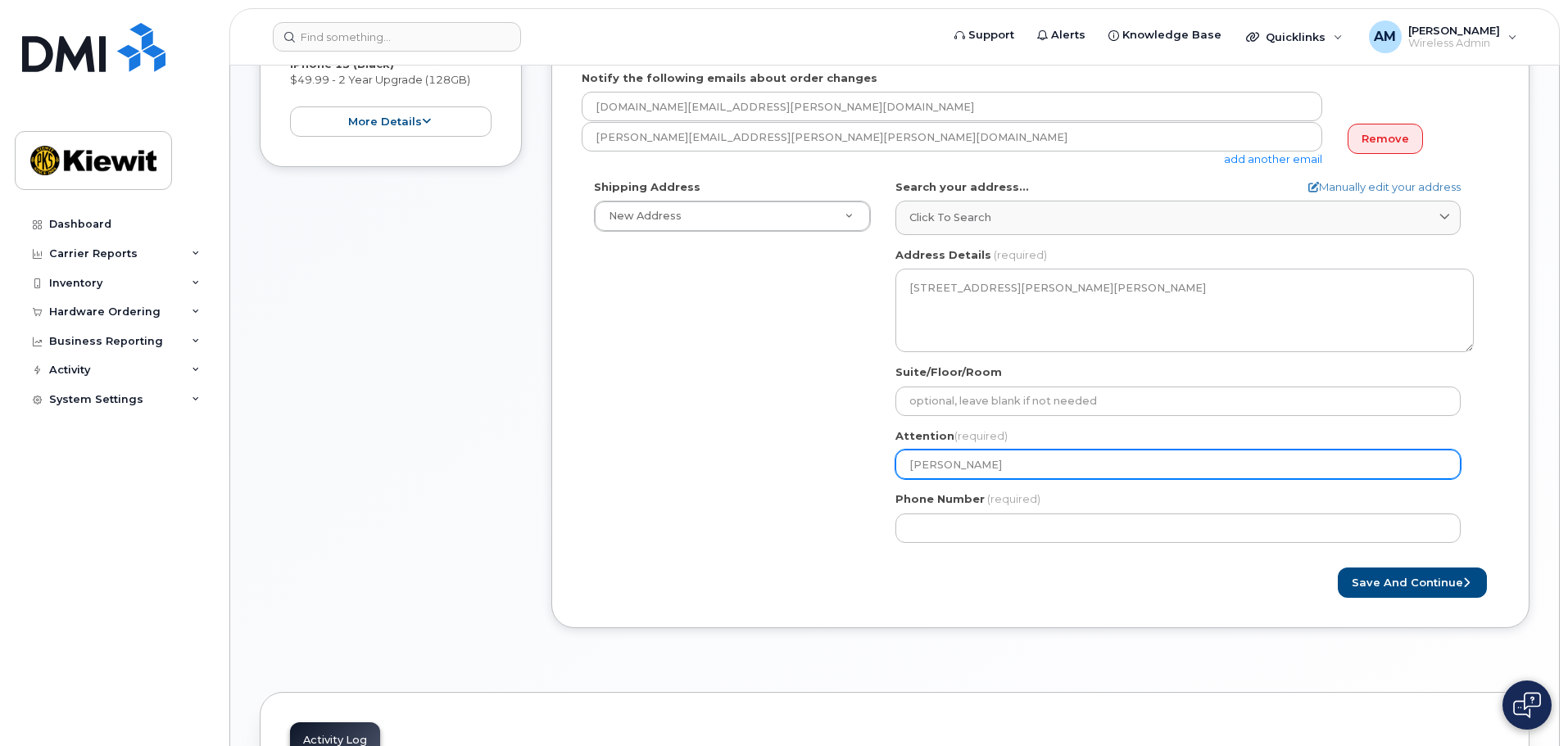
type input "Carolyn S"
select select
type input "[PERSON_NAME]"
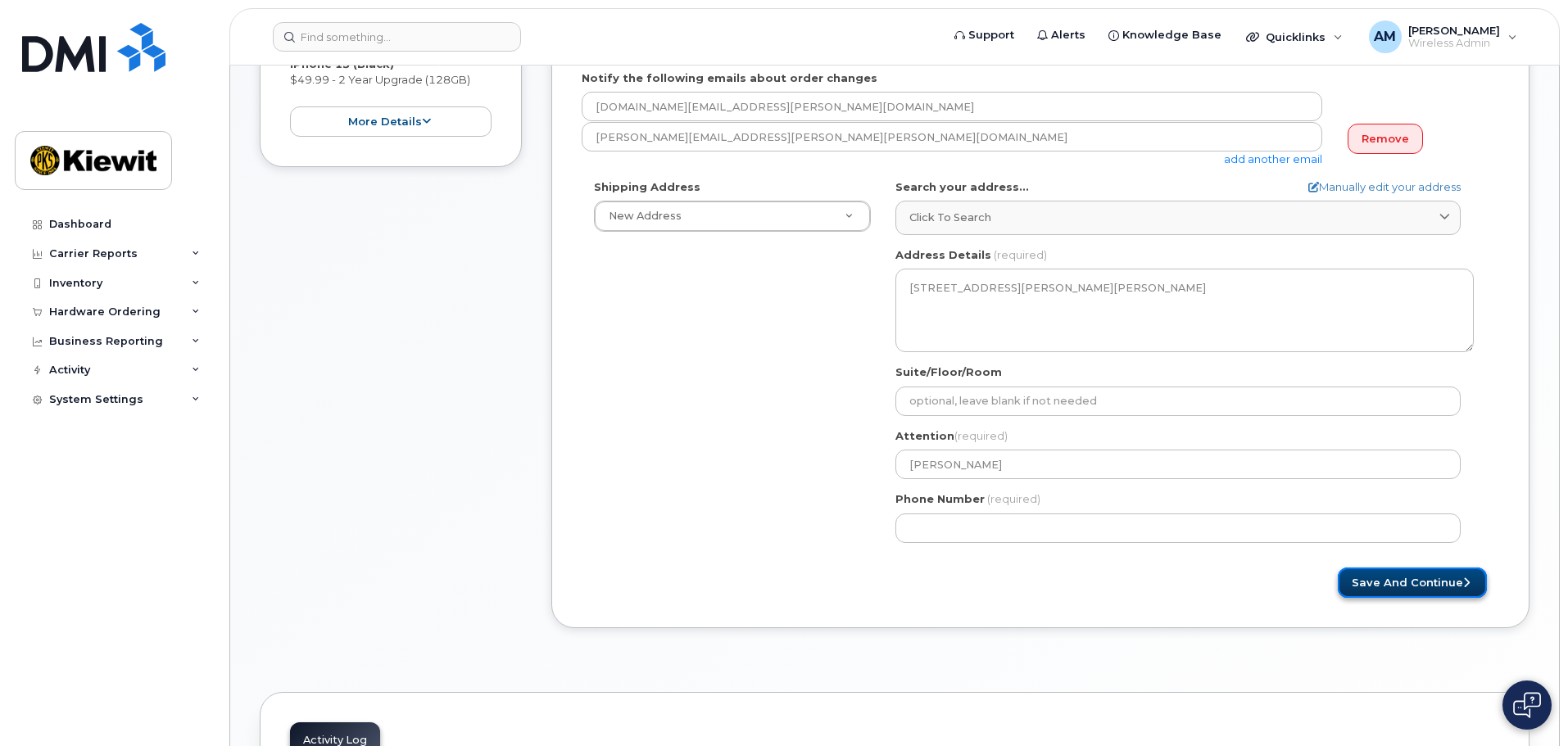
click at [1411, 589] on button "Save and Continue" at bounding box center [1412, 583] width 149 height 30
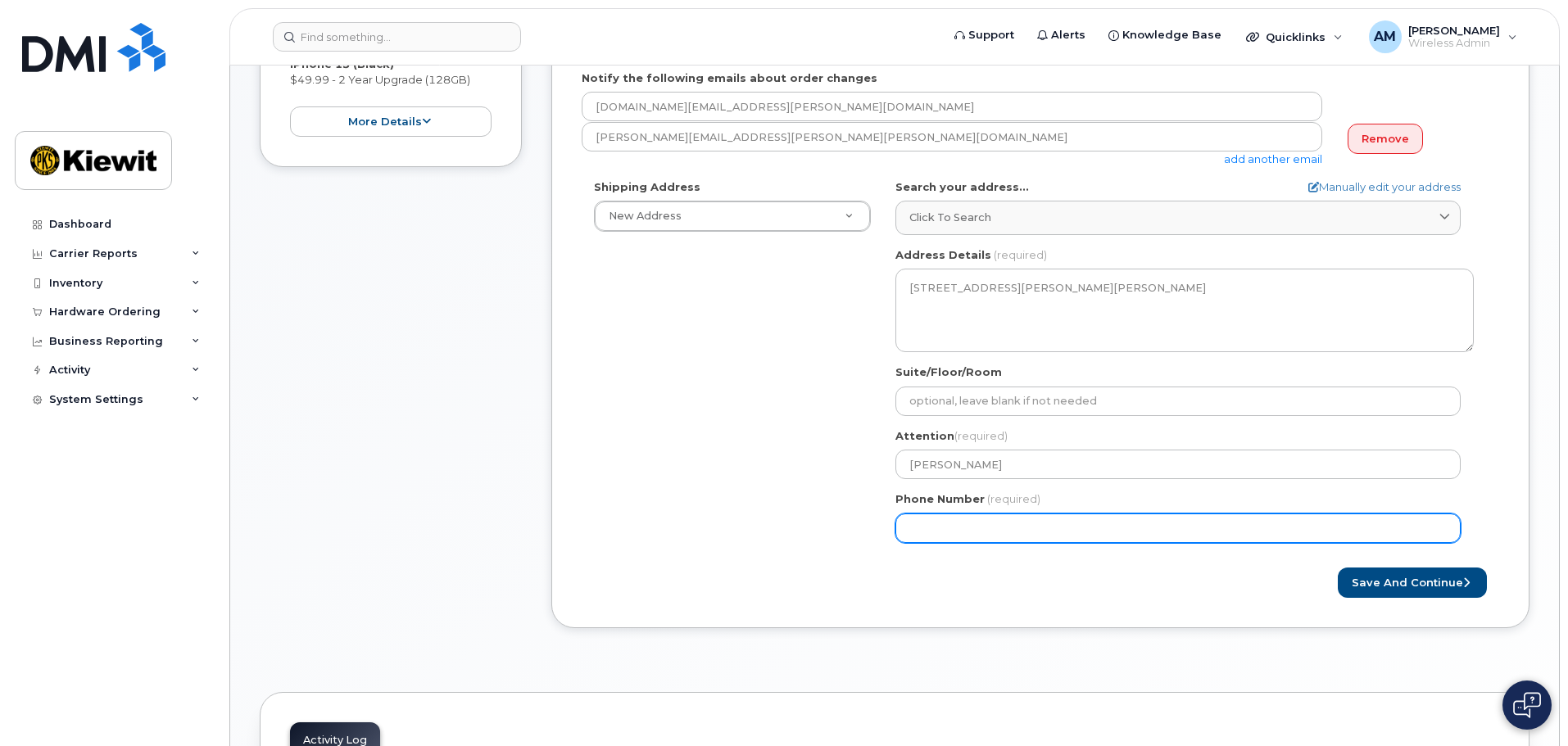
click at [1045, 531] on input "Phone Number" at bounding box center [1178, 529] width 565 height 29
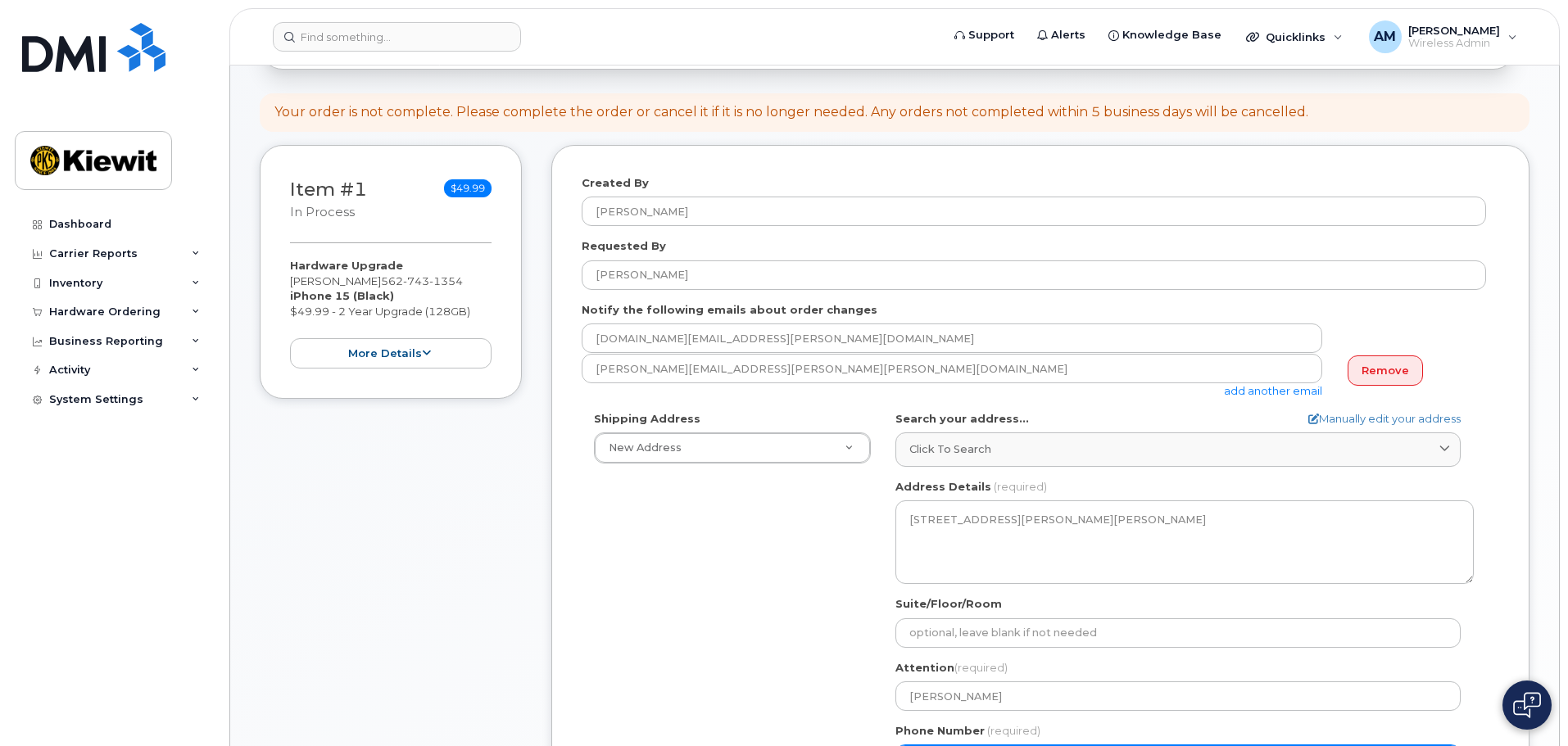
scroll to position [151, 0]
drag, startPoint x: 451, startPoint y: 284, endPoint x: 373, endPoint y: 284, distance: 78.0
click at [381, 284] on span "562 743 1354" at bounding box center [421, 282] width 82 height 13
copy span "562 743 1354"
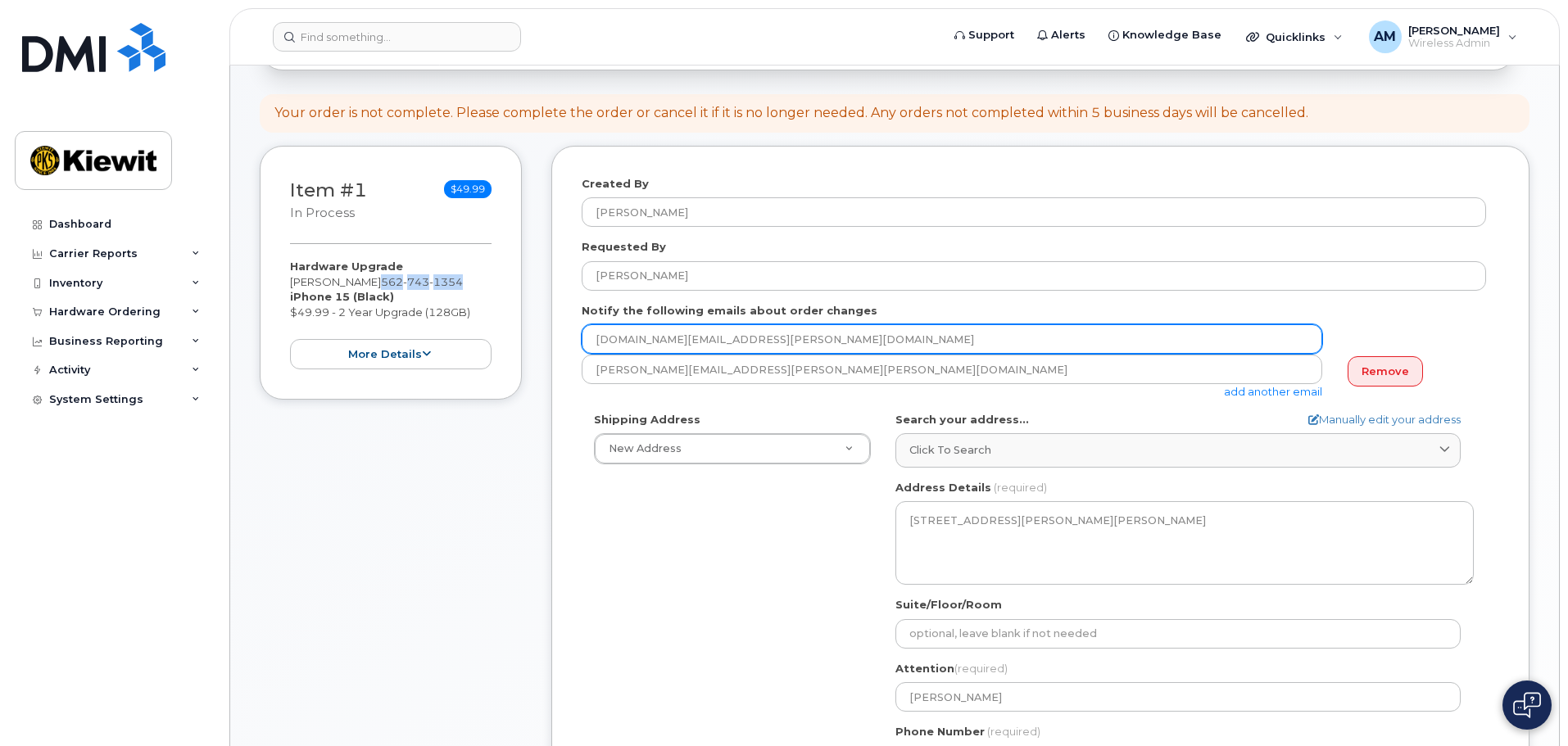
scroll to position [750, 0]
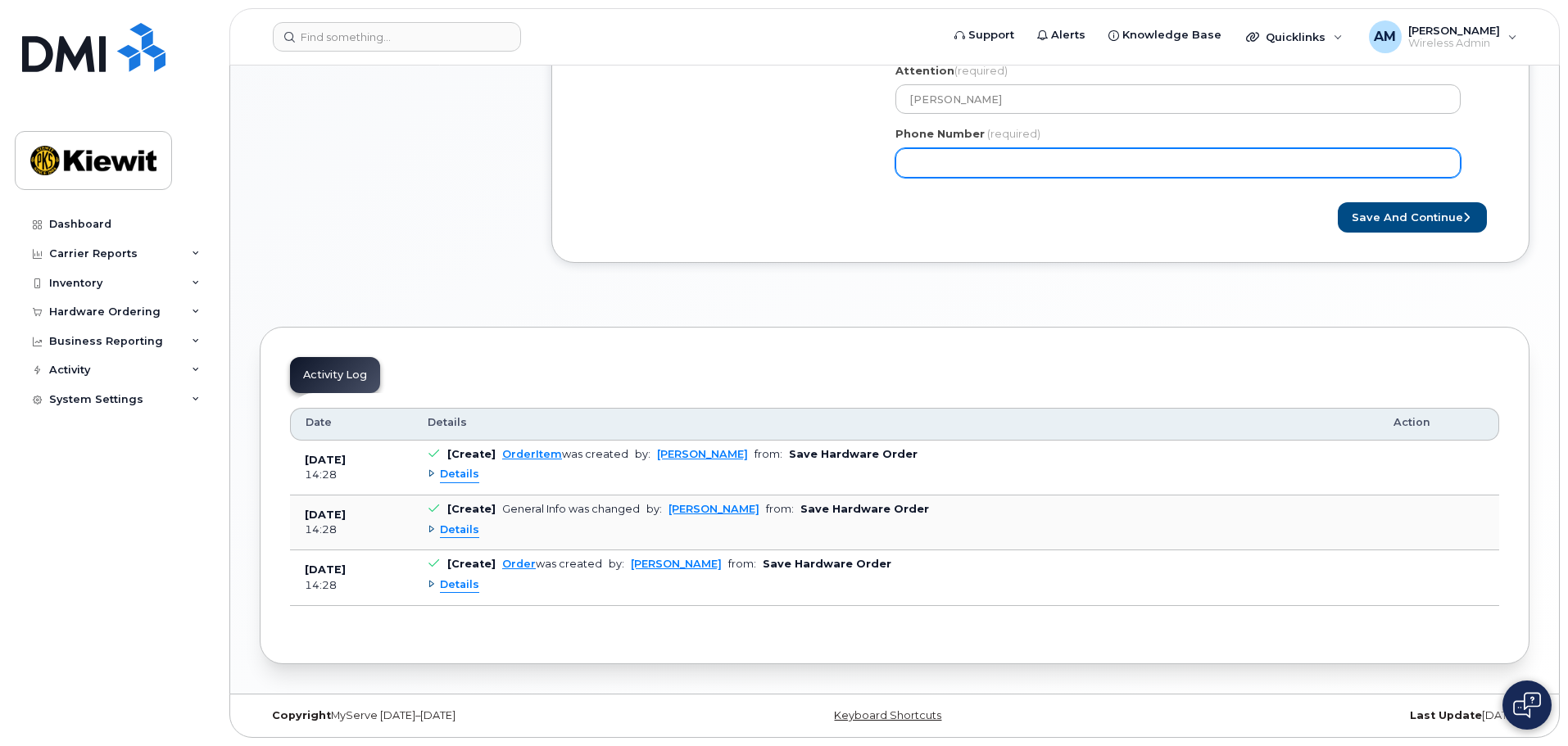
click at [995, 157] on input "Phone Number" at bounding box center [1178, 163] width 565 height 29
paste input "5627431354"
select select
type input "5627431354"
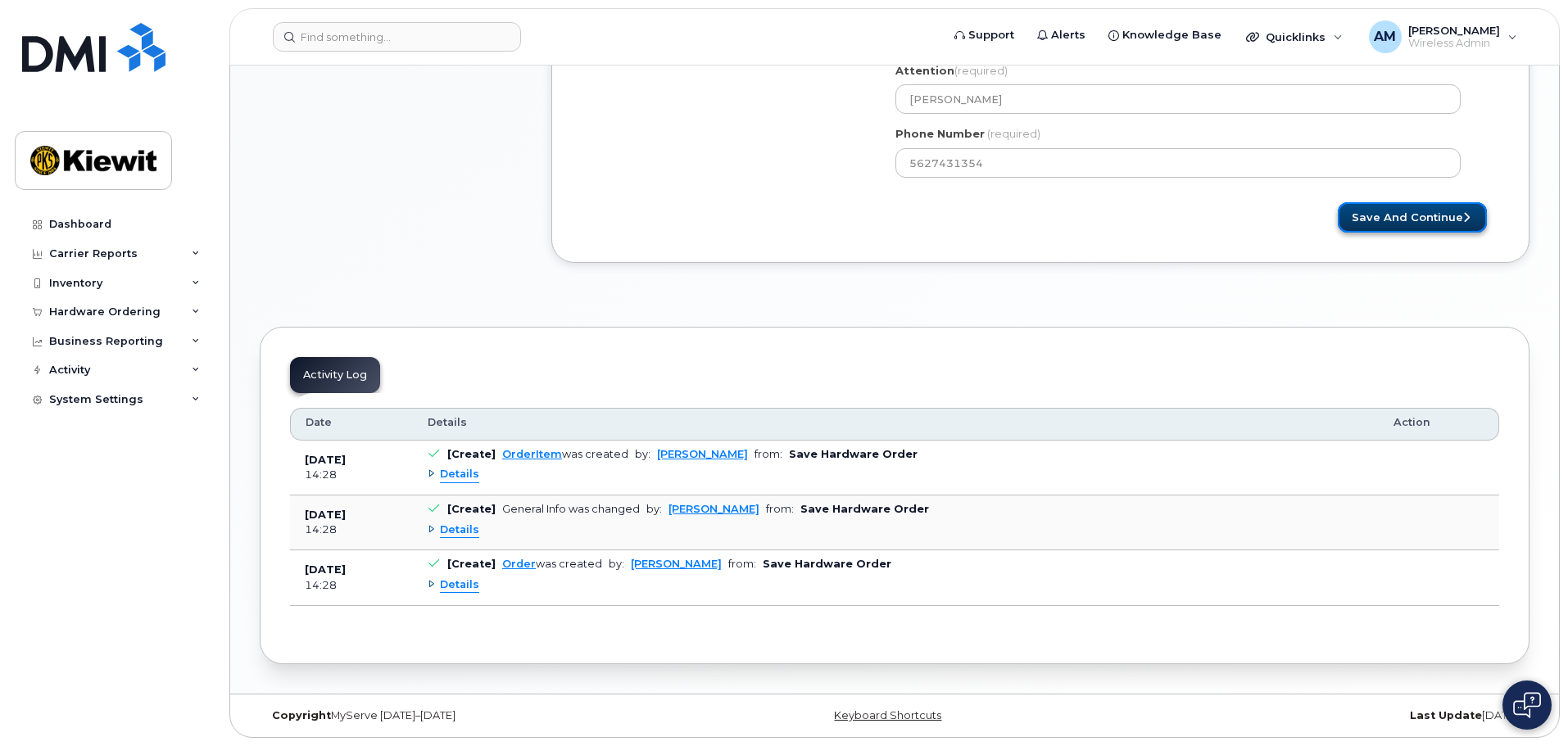
click at [1391, 228] on button "Save and Continue" at bounding box center [1412, 217] width 149 height 30
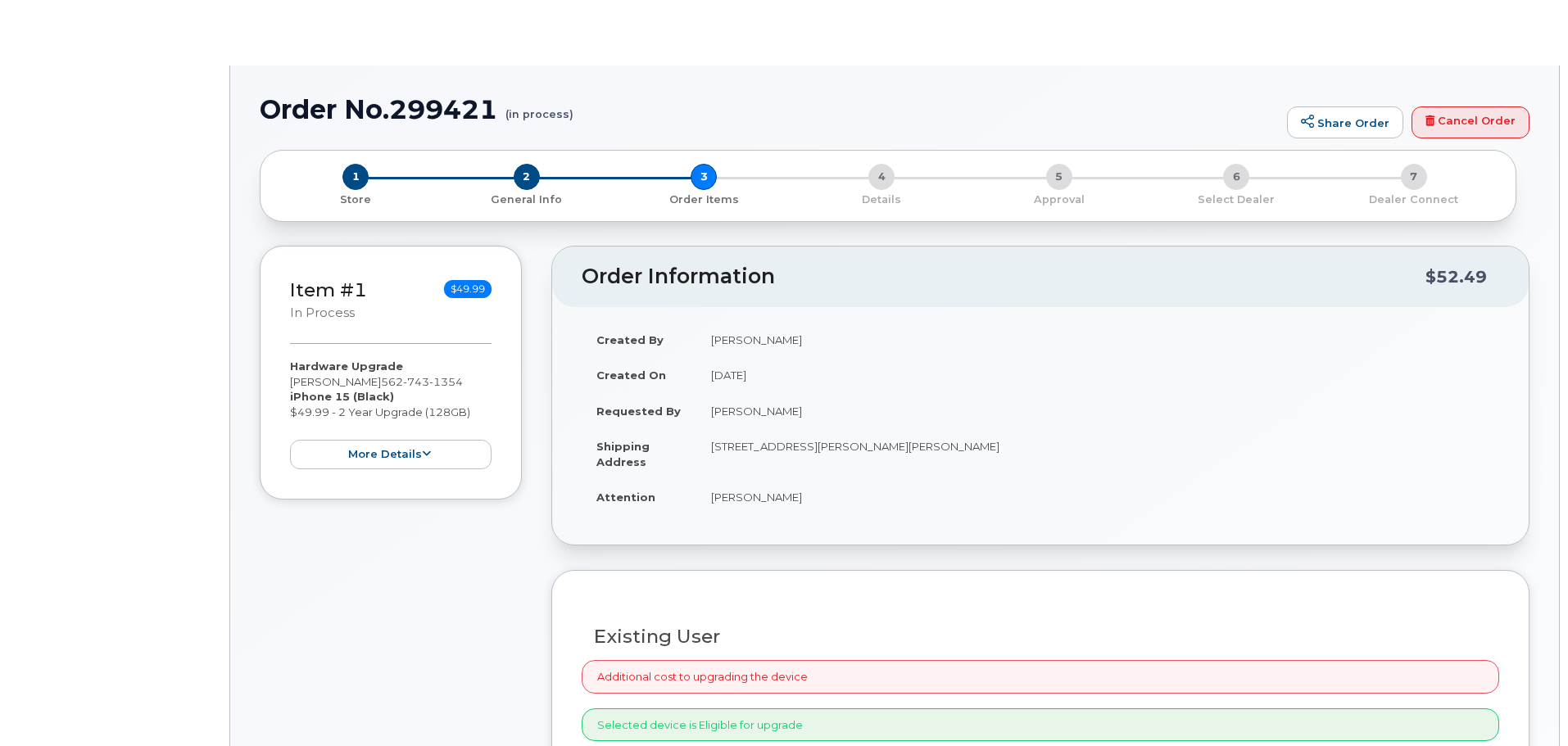
type input "[PERSON_NAME]"
radio input "true"
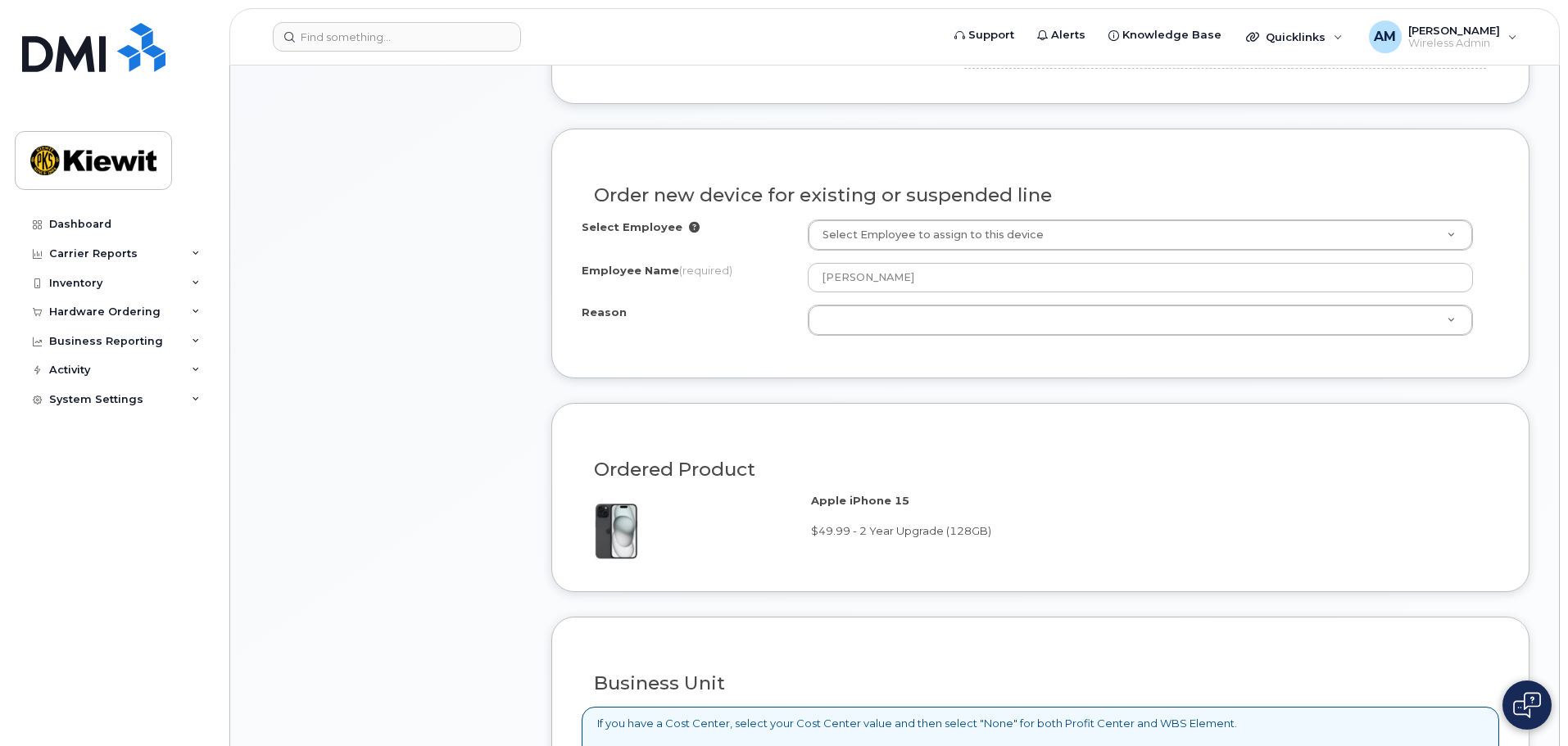
scroll to position [755, 0]
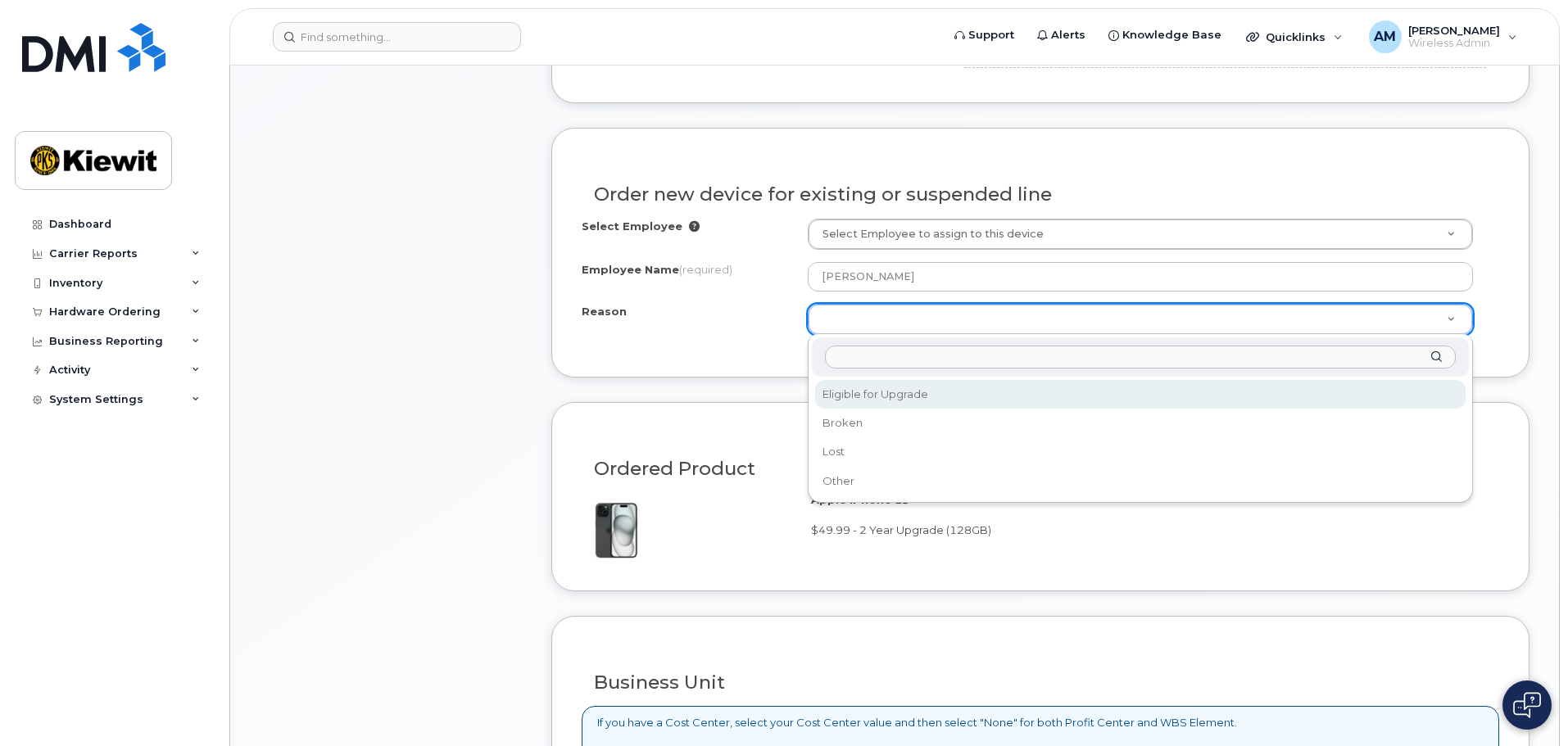
select select "eligible_for_upgrade"
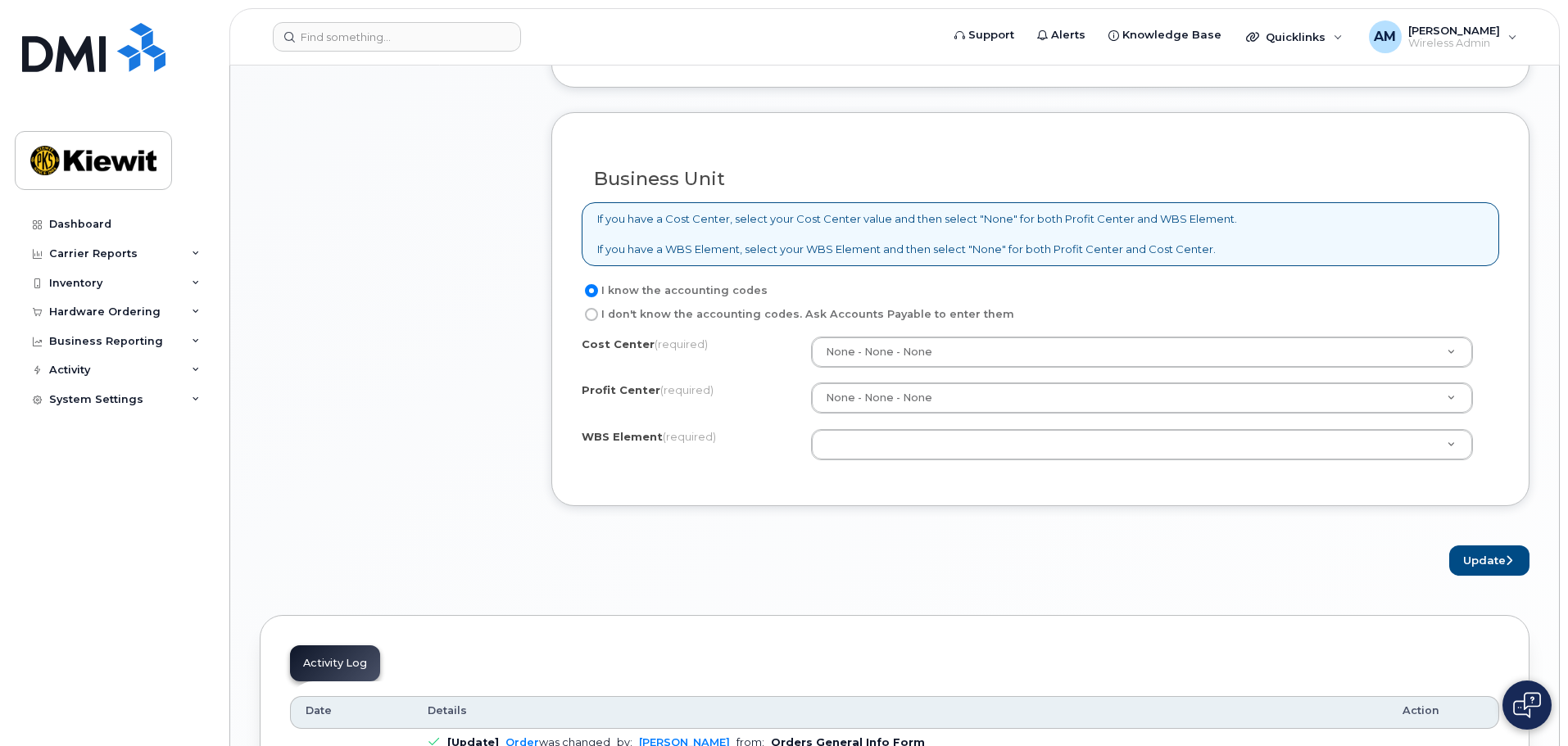
scroll to position [1286, 0]
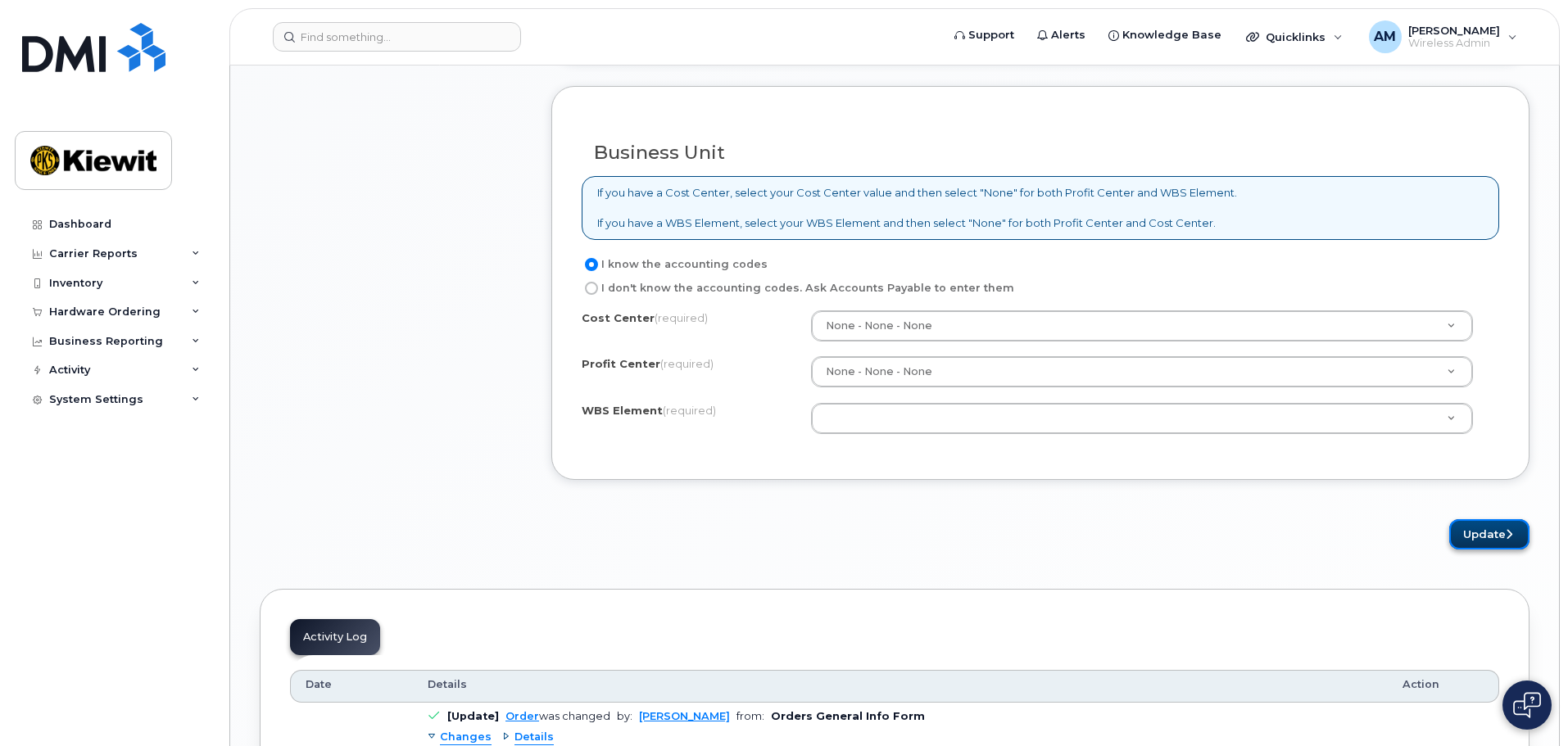
click at [1478, 537] on button "Update" at bounding box center [1488, 534] width 80 height 30
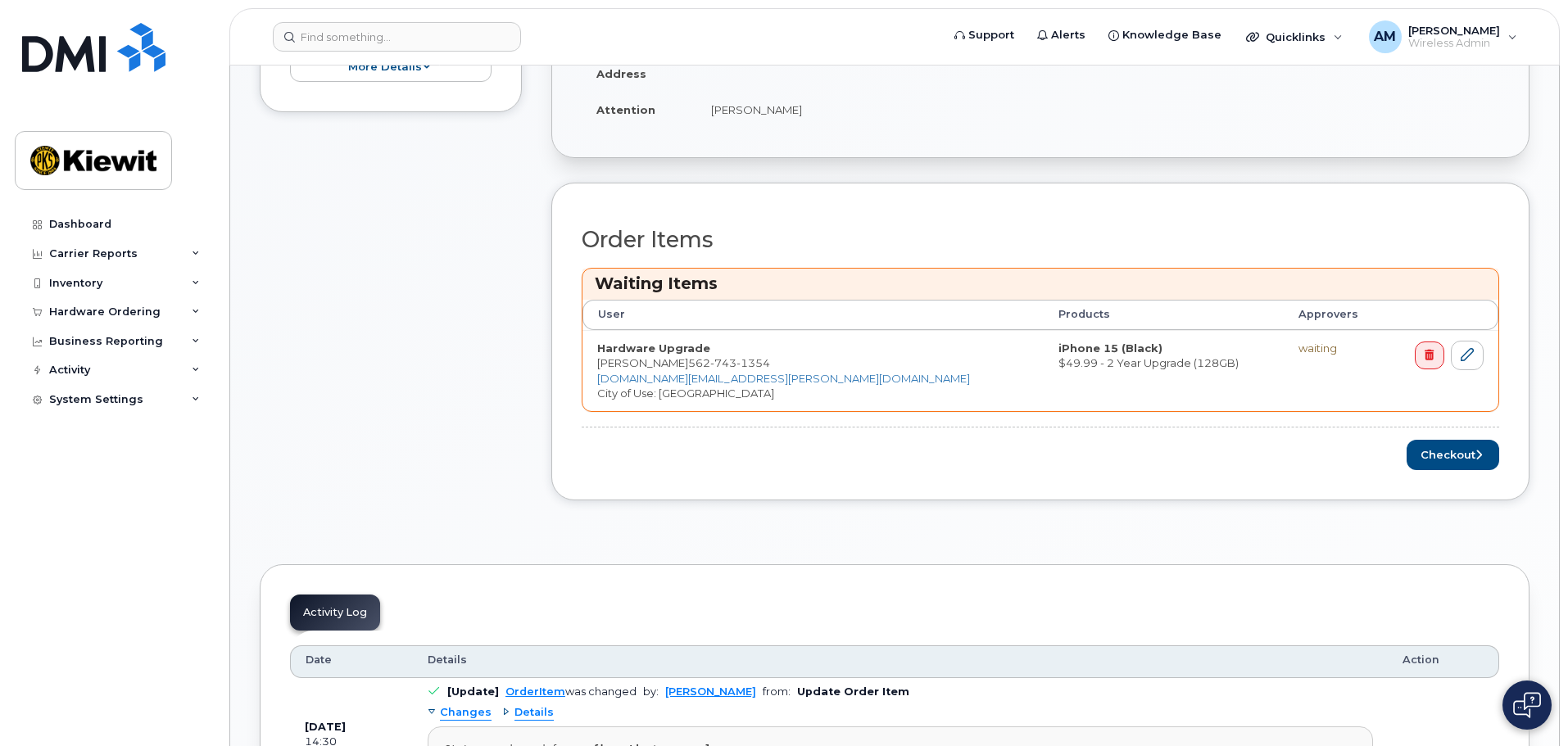
scroll to position [510, 0]
click at [1440, 450] on button "Checkout" at bounding box center [1452, 454] width 93 height 30
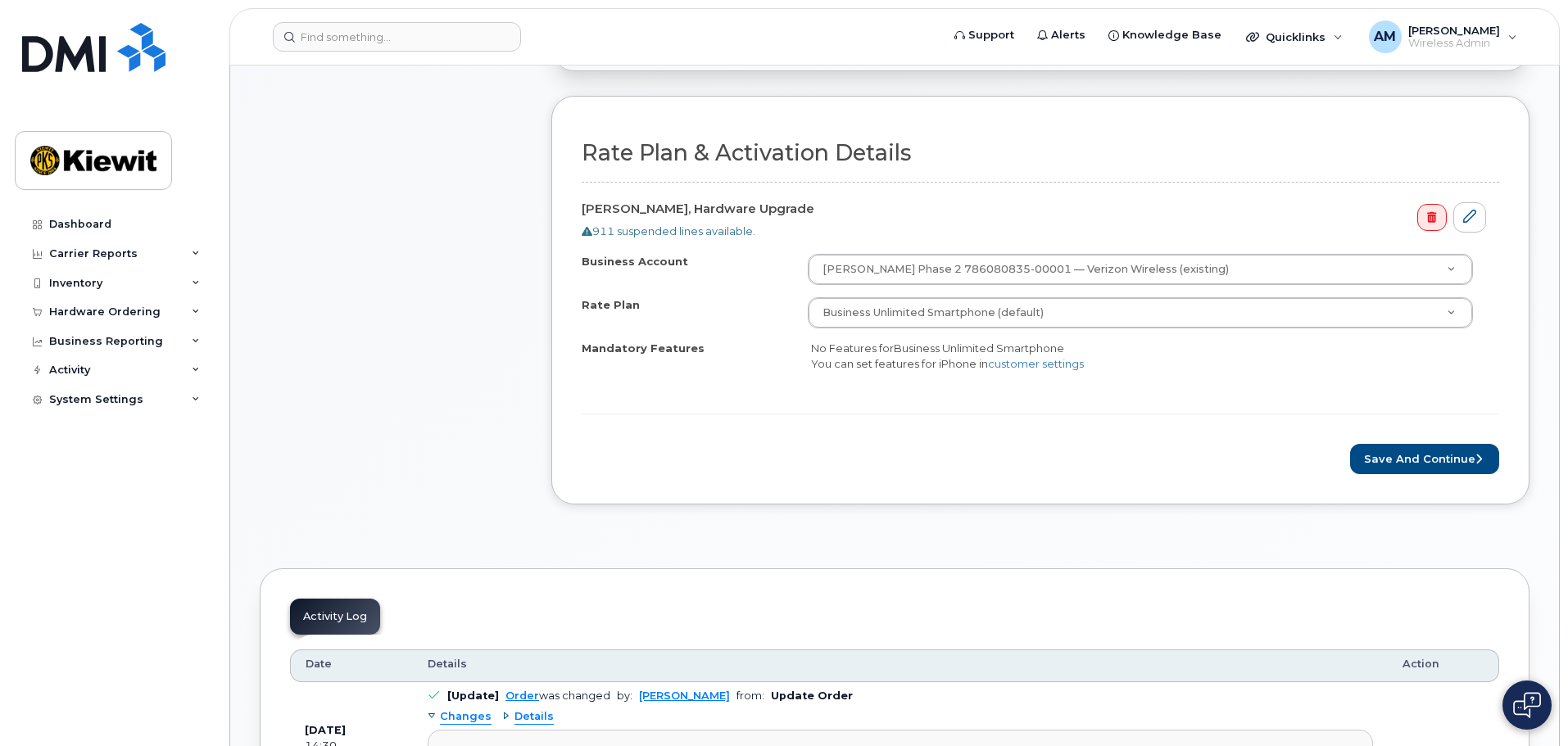
scroll to position [473, 0]
click at [1419, 451] on button "Save and Continue" at bounding box center [1424, 460] width 149 height 30
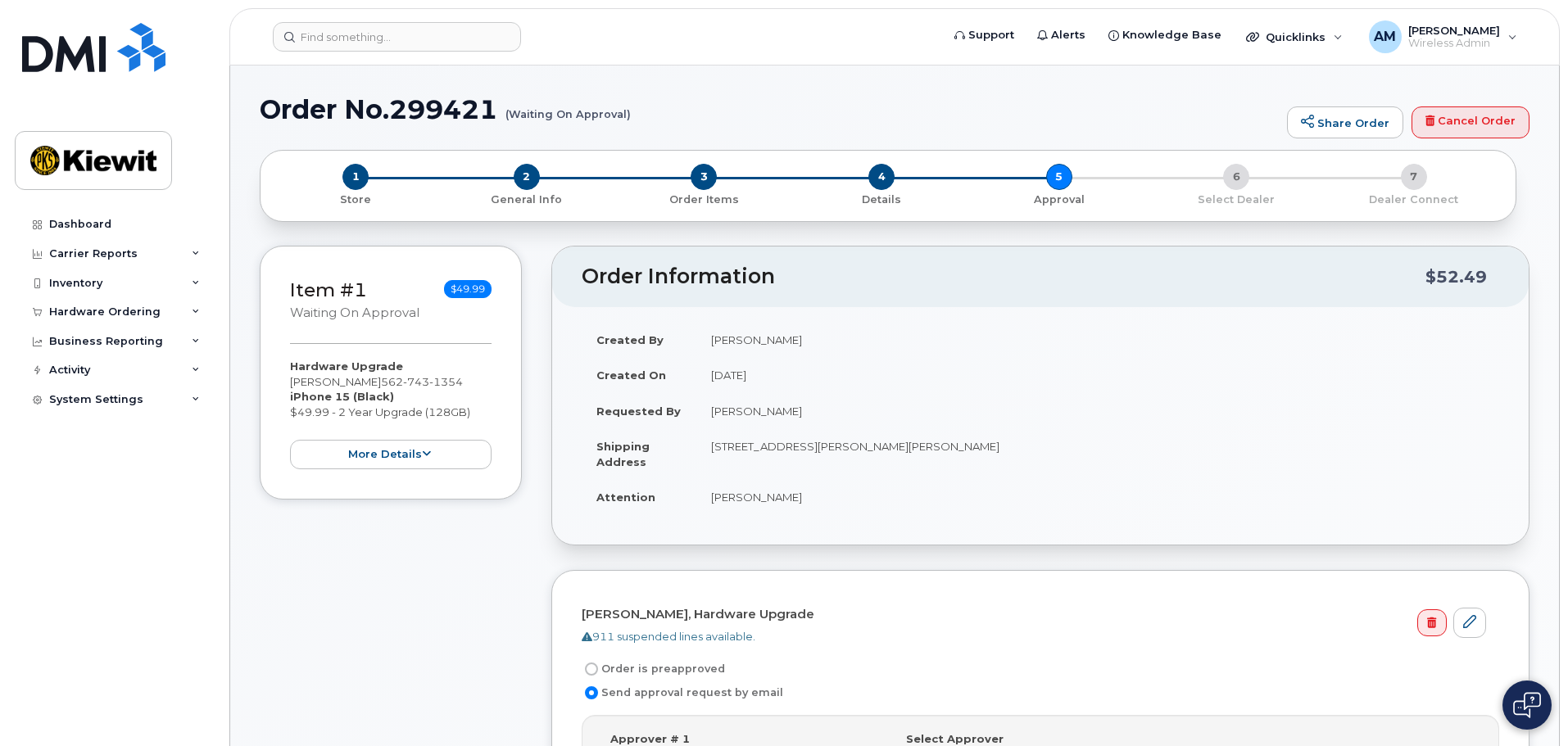
scroll to position [462, 0]
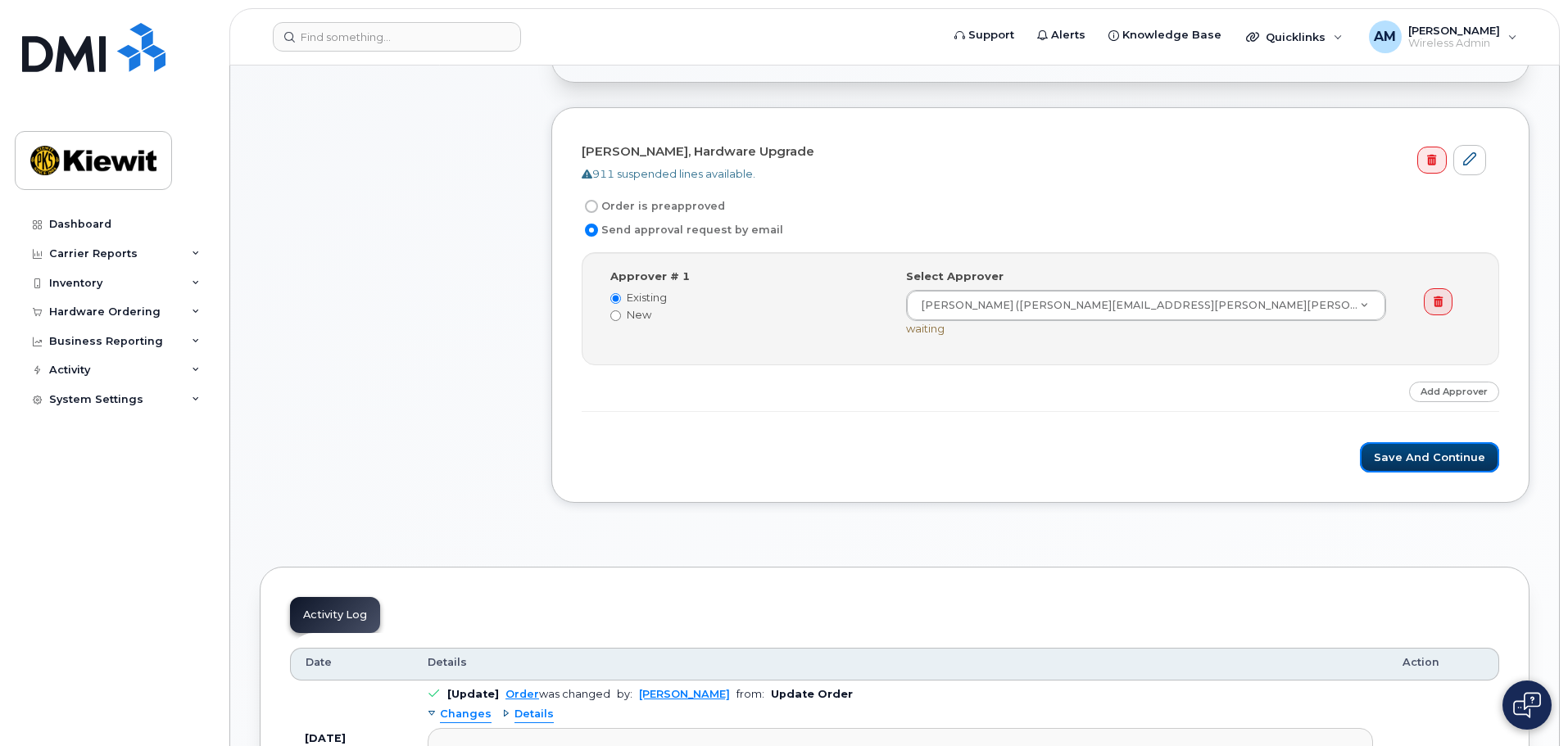
click at [1419, 451] on button "Save and Continue" at bounding box center [1429, 457] width 139 height 30
